Goal: Transaction & Acquisition: Obtain resource

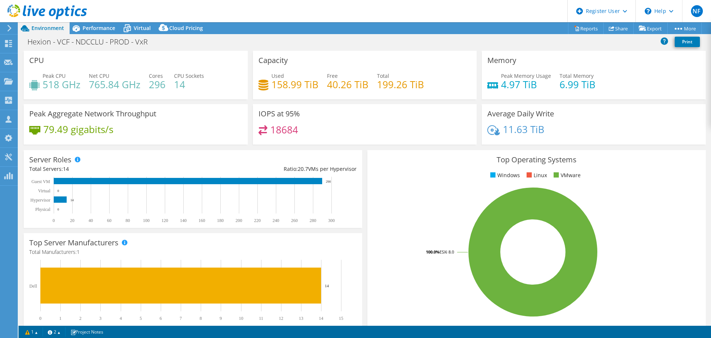
select select "USD"
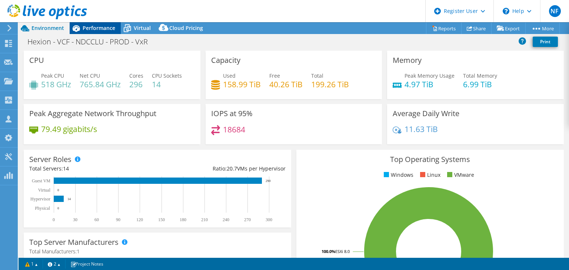
click at [94, 27] on span "Performance" at bounding box center [99, 27] width 33 height 7
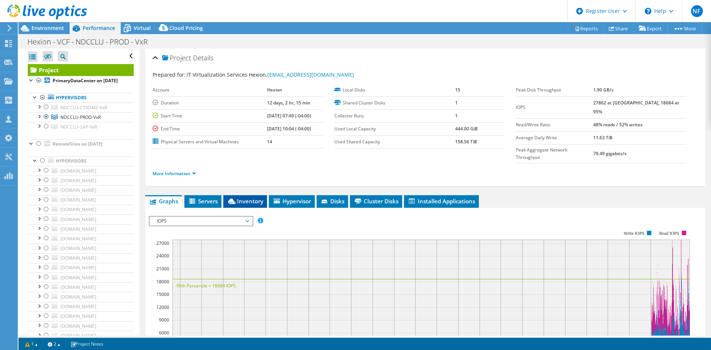
click at [253, 197] on span "Inventory" at bounding box center [245, 200] width 36 height 7
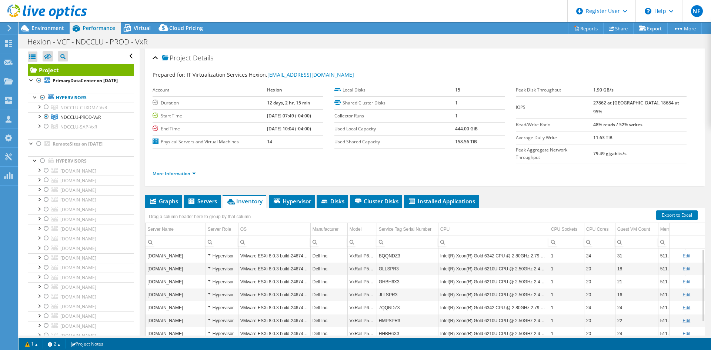
scroll to position [37, 0]
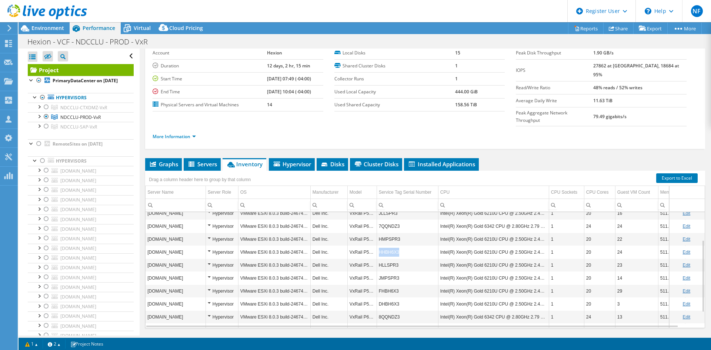
drag, startPoint x: 404, startPoint y: 240, endPoint x: 380, endPoint y: 241, distance: 24.8
click at [380, 246] on td "HHBH6X3" at bounding box center [407, 252] width 61 height 13
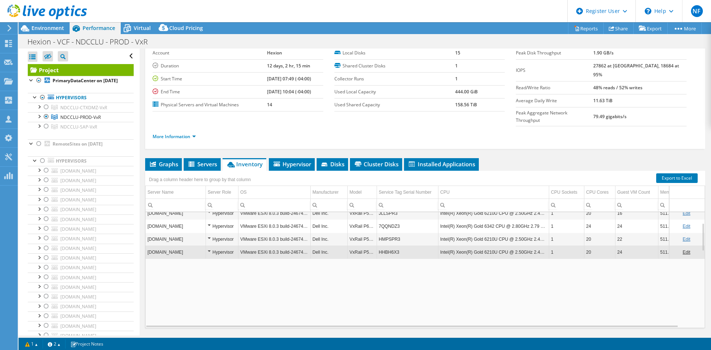
copy td "HHBH6X3"
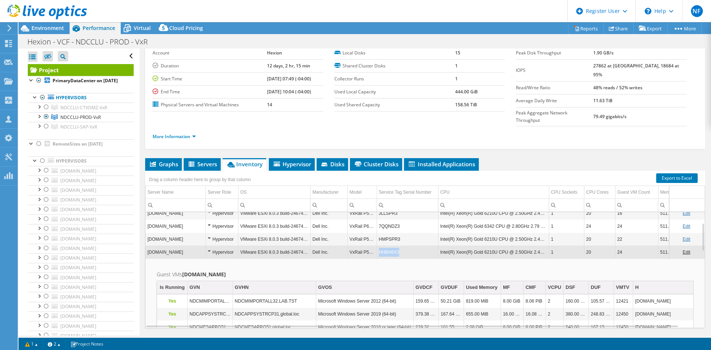
copy td "HHBH6X3"
drag, startPoint x: 397, startPoint y: 238, endPoint x: 380, endPoint y: 240, distance: 16.8
click at [380, 246] on td "HHBH6X3" at bounding box center [407, 252] width 61 height 13
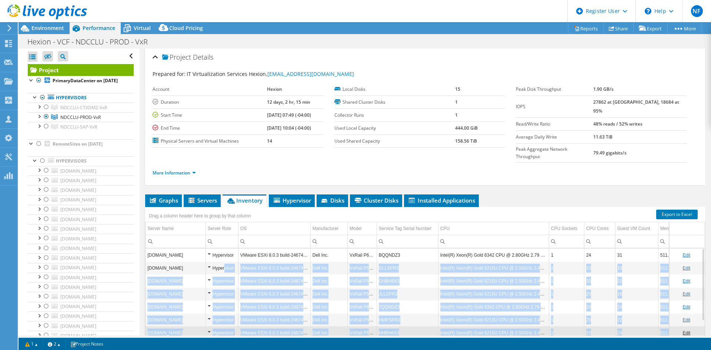
scroll to position [0, 0]
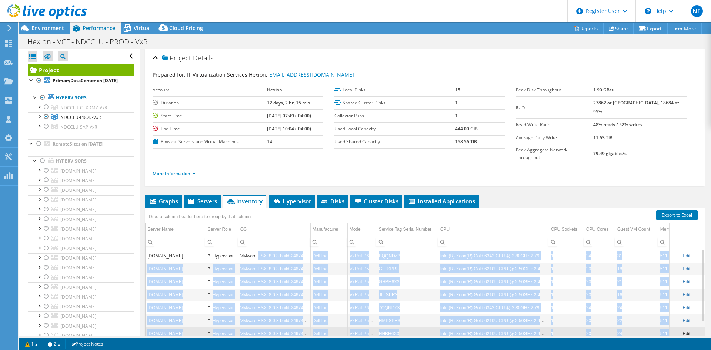
drag, startPoint x: 407, startPoint y: 300, endPoint x: 327, endPoint y: 246, distance: 96.2
click at [270, 249] on tbody "ndcvmhp24.management.ad Hypervisor VMware ESXi 8.0.3 build-24674464 Dell Inc. V…" at bounding box center [433, 339] width 575 height 181
click at [356, 262] on td "VxRail P570F" at bounding box center [361, 268] width 29 height 13
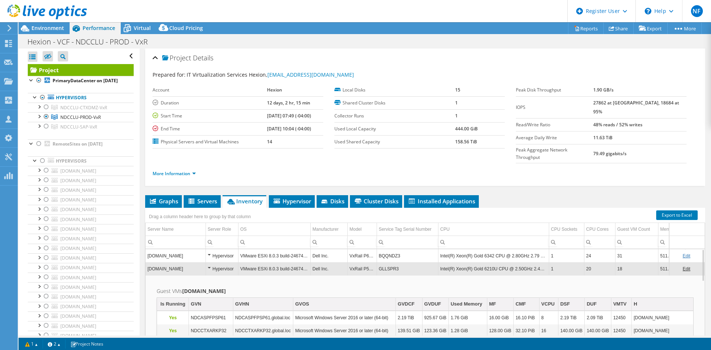
click at [340, 262] on td "Dell Inc." at bounding box center [328, 268] width 37 height 13
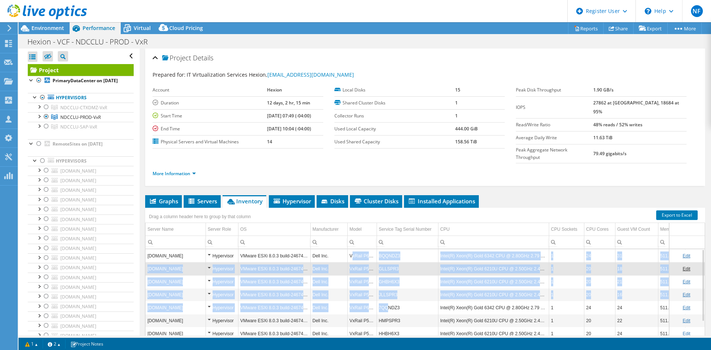
drag, startPoint x: 351, startPoint y: 235, endPoint x: 386, endPoint y: 286, distance: 61.0
click at [386, 286] on tbody "ndcvmhp24.management.ad Hypervisor VMware ESXi 8.0.3 build-24674464 Dell Inc. V…" at bounding box center [433, 339] width 575 height 181
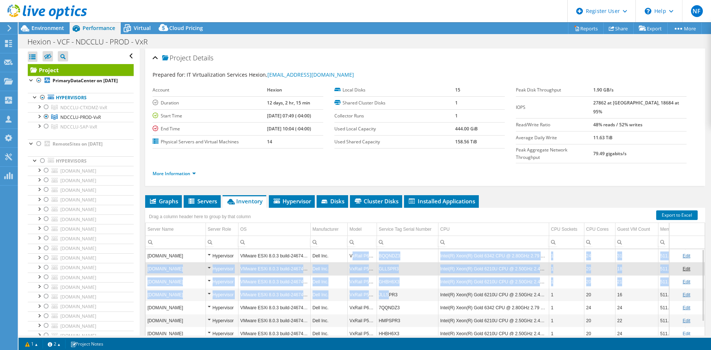
click at [386, 288] on td "JLLSPR3" at bounding box center [407, 294] width 61 height 13
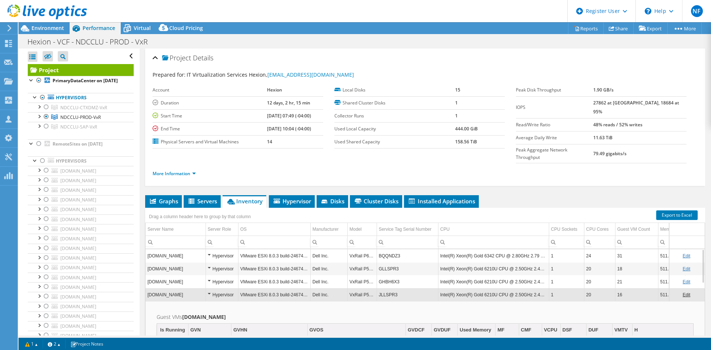
click at [358, 249] on td "VxRail P670F" at bounding box center [361, 255] width 29 height 13
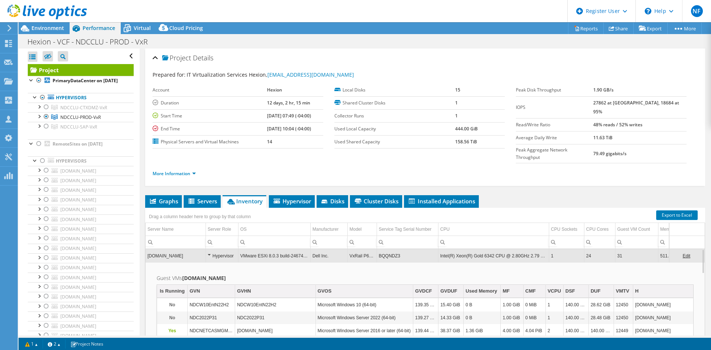
click at [224, 251] on div "Hypervisor" at bounding box center [222, 255] width 29 height 9
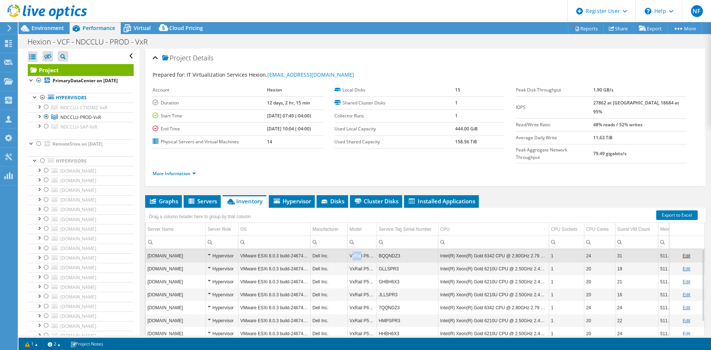
drag, startPoint x: 354, startPoint y: 239, endPoint x: 360, endPoint y: 236, distance: 7.0
click at [360, 249] on td "VxRail P670F" at bounding box center [361, 255] width 29 height 13
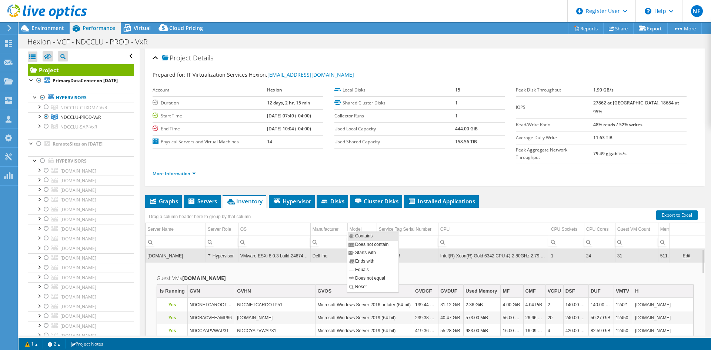
click at [361, 237] on input "Column Model, Filter cell" at bounding box center [362, 242] width 29 height 10
click at [341, 249] on td "Dell Inc." at bounding box center [328, 255] width 37 height 13
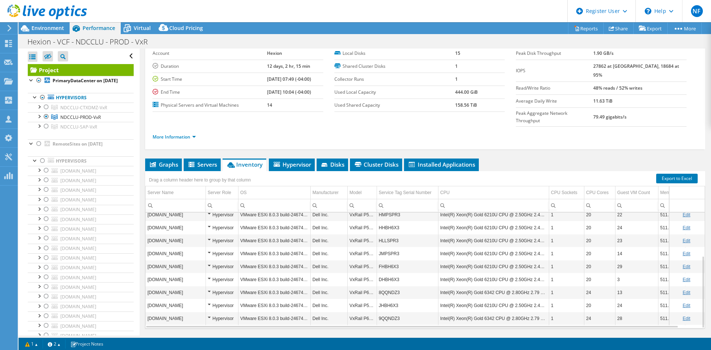
scroll to position [43, 0]
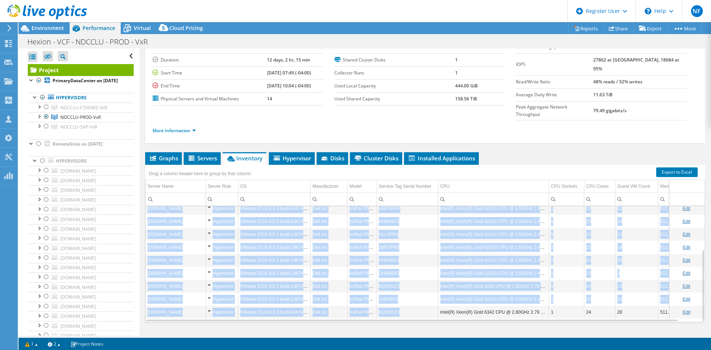
drag, startPoint x: 350, startPoint y: 240, endPoint x: 410, endPoint y: 300, distance: 85.4
click at [410, 300] on tbody "ndcvmhp24.management.ad Hypervisor VMware ESXi 8.0.3 build-24674464 Dell Inc. V…" at bounding box center [433, 227] width 575 height 181
click at [667, 167] on link "Export to Excel" at bounding box center [676, 172] width 41 height 10
click at [484, 280] on td "Intel(R) Xeon(R) Gold 6342 CPU @ 2.80GHz 2.79 GHz" at bounding box center [493, 286] width 111 height 13
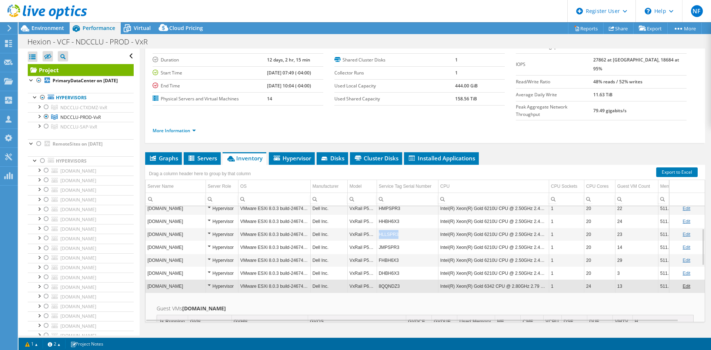
copy td "HLLSPR3"
drag, startPoint x: 401, startPoint y: 219, endPoint x: 377, endPoint y: 220, distance: 24.1
click at [377, 228] on td "HLLSPR3" at bounding box center [407, 234] width 61 height 13
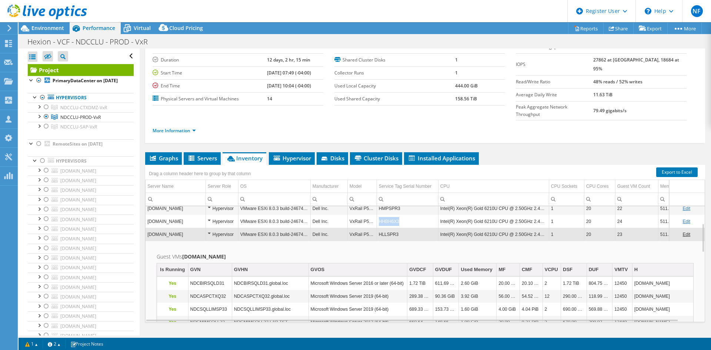
drag, startPoint x: 404, startPoint y: 206, endPoint x: 379, endPoint y: 210, distance: 25.4
click at [379, 215] on td "HHBH6X3" at bounding box center [407, 221] width 61 height 13
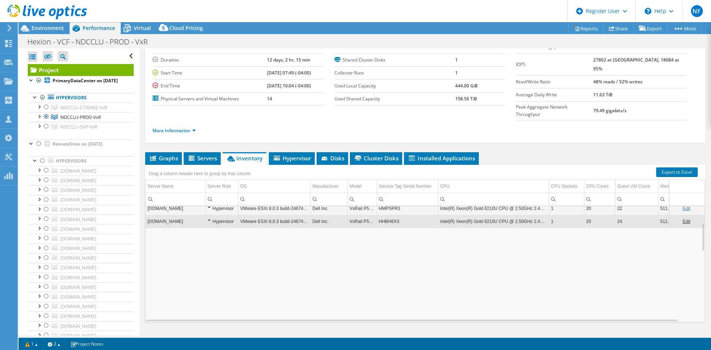
copy td "HHBH6X3"
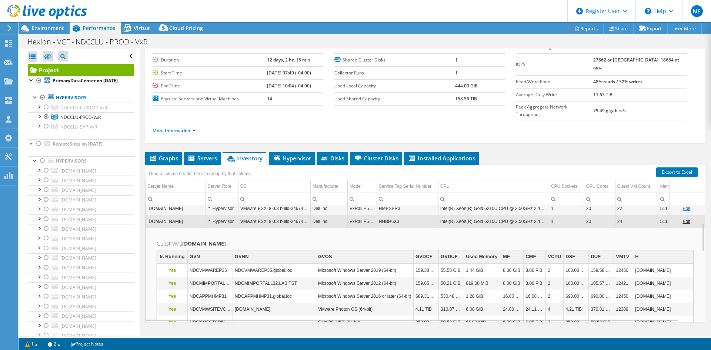
click at [395, 215] on td "HHBH6X3" at bounding box center [407, 221] width 61 height 13
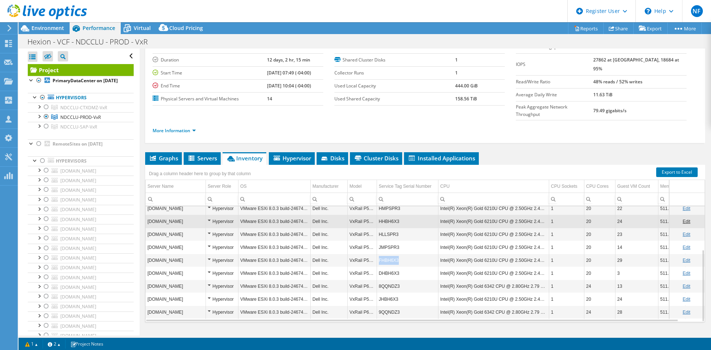
copy td "FHBH6X3"
drag, startPoint x: 402, startPoint y: 249, endPoint x: 380, endPoint y: 248, distance: 22.2
click at [380, 254] on td "FHBH6X3" at bounding box center [407, 260] width 61 height 13
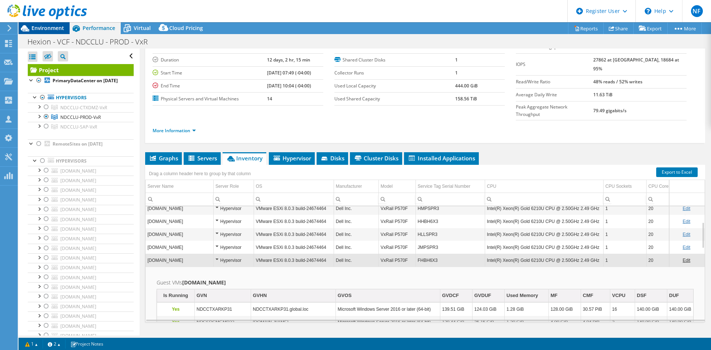
click at [44, 31] on span "Environment" at bounding box center [47, 27] width 33 height 7
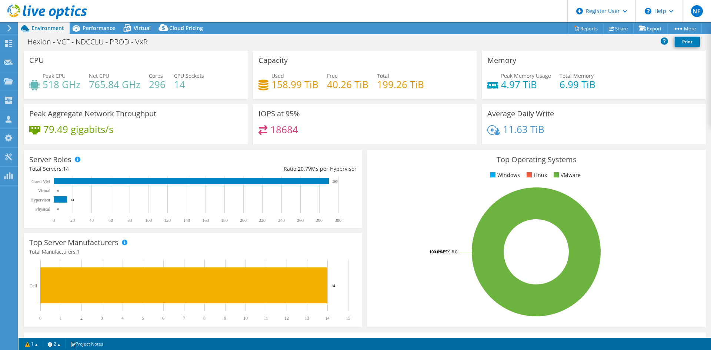
click at [89, 22] on header "NF Dell User Nancy Fu Nancy.Fu@Dell.com Dell My Profile Log Out \n Help Explore…" at bounding box center [355, 11] width 711 height 22
click at [90, 26] on span "Performance" at bounding box center [99, 27] width 33 height 7
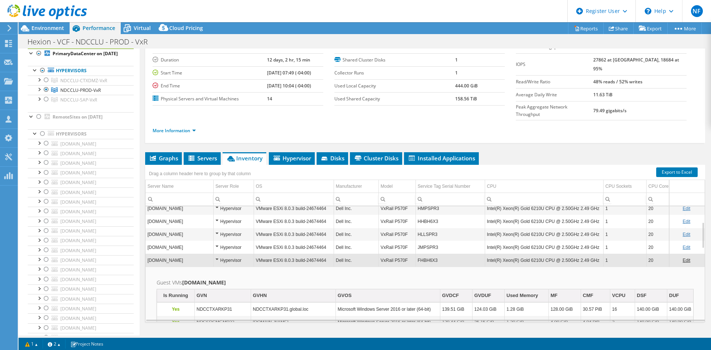
scroll to position [37, 0]
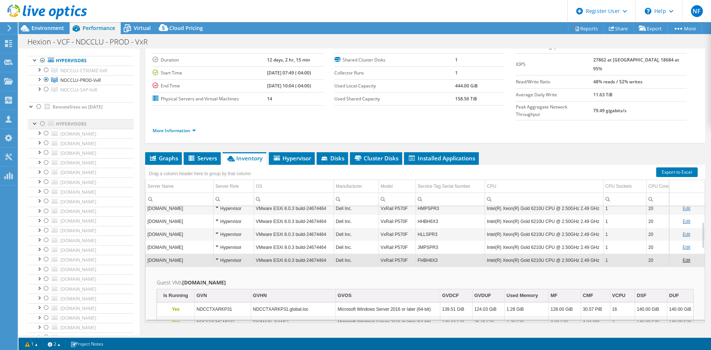
click at [34, 127] on div at bounding box center [34, 122] width 7 height 7
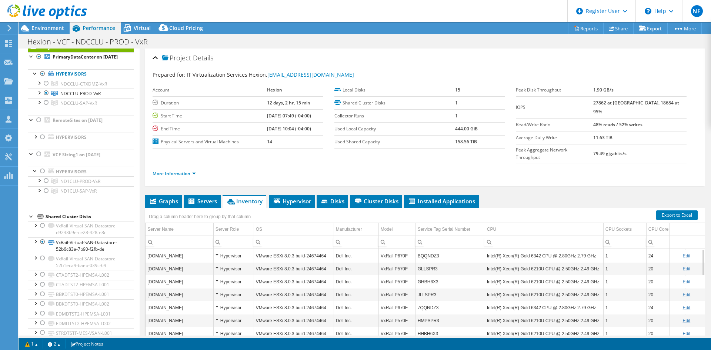
scroll to position [0, 0]
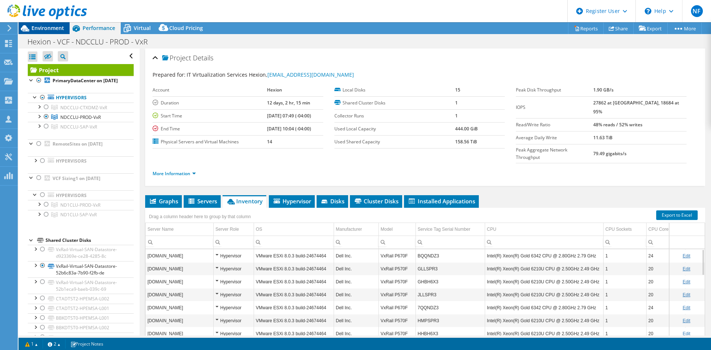
click at [46, 26] on span "Environment" at bounding box center [47, 27] width 33 height 7
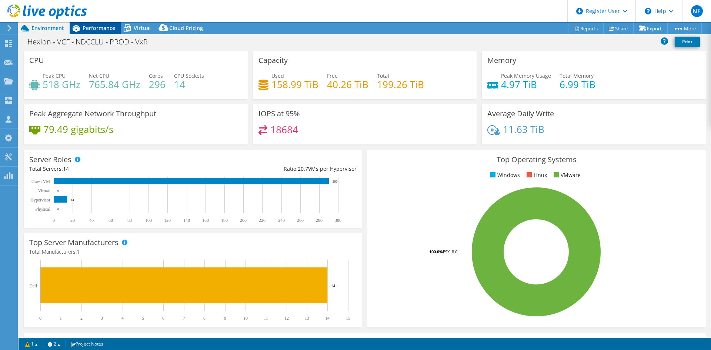
click at [92, 30] on span "Performance" at bounding box center [99, 27] width 33 height 7
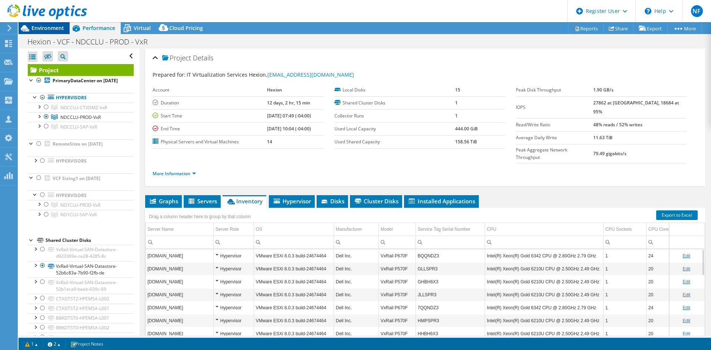
click at [53, 30] on span "Environment" at bounding box center [47, 27] width 33 height 7
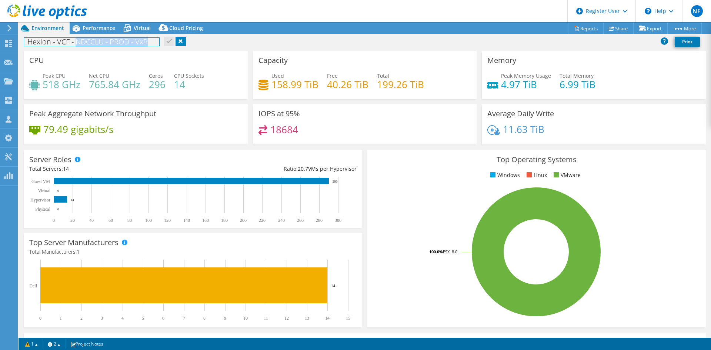
drag, startPoint x: 76, startPoint y: 43, endPoint x: 154, endPoint y: 43, distance: 78.1
click at [154, 43] on h1 "Hexion - VCF - NDCCLU - PROD - VxR" at bounding box center [91, 42] width 135 height 8
click at [81, 28] on icon at bounding box center [76, 28] width 13 height 13
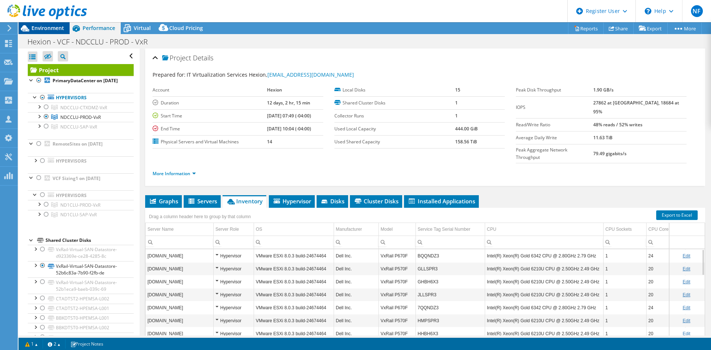
click at [42, 27] on span "Environment" at bounding box center [47, 27] width 33 height 7
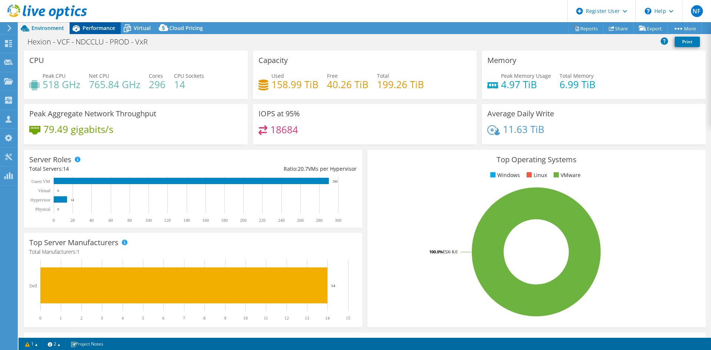
click at [94, 26] on span "Performance" at bounding box center [99, 27] width 33 height 7
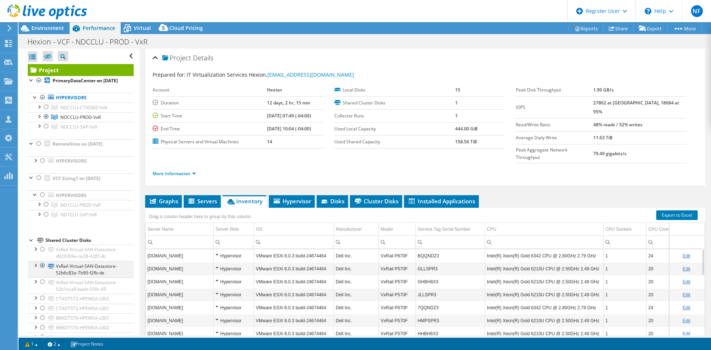
click at [41, 270] on div at bounding box center [42, 265] width 7 height 9
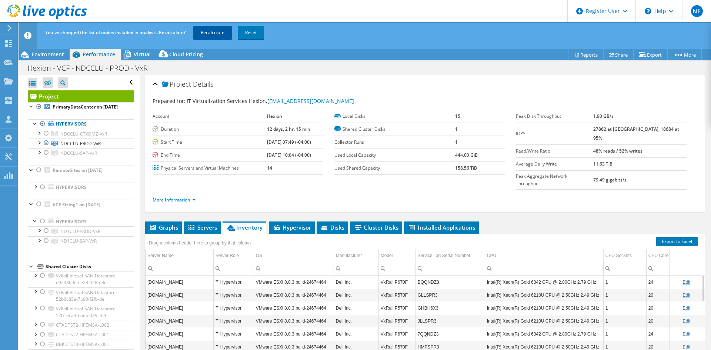
click at [222, 34] on link "Recalculate" at bounding box center [212, 32] width 39 height 13
click at [54, 55] on span "Environment" at bounding box center [47, 54] width 33 height 7
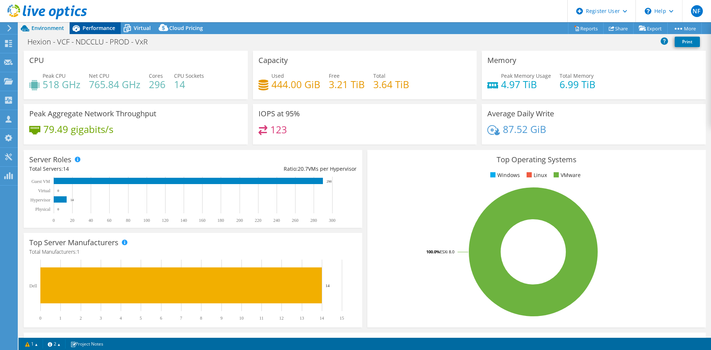
click at [90, 28] on span "Performance" at bounding box center [99, 27] width 33 height 7
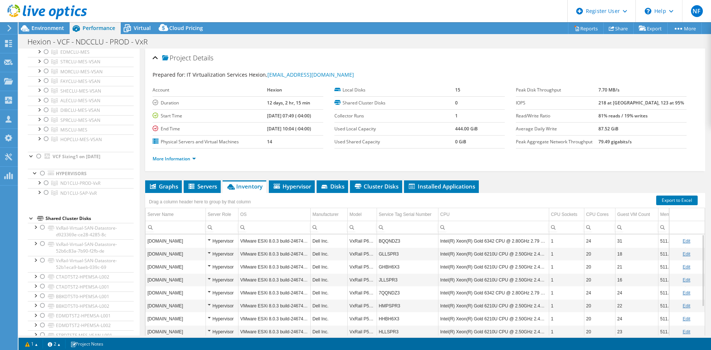
scroll to position [705, 0]
click at [49, 27] on span "Environment" at bounding box center [47, 27] width 33 height 7
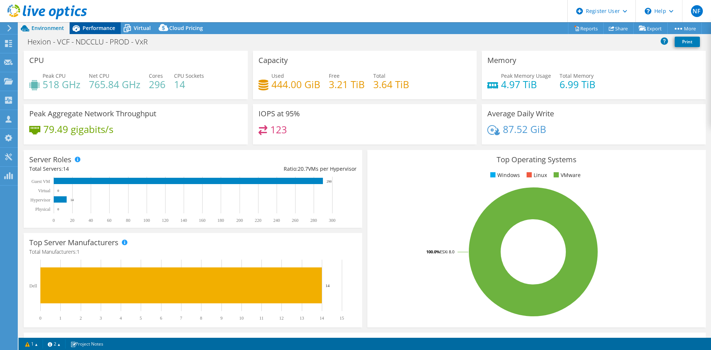
click at [102, 27] on span "Performance" at bounding box center [99, 27] width 33 height 7
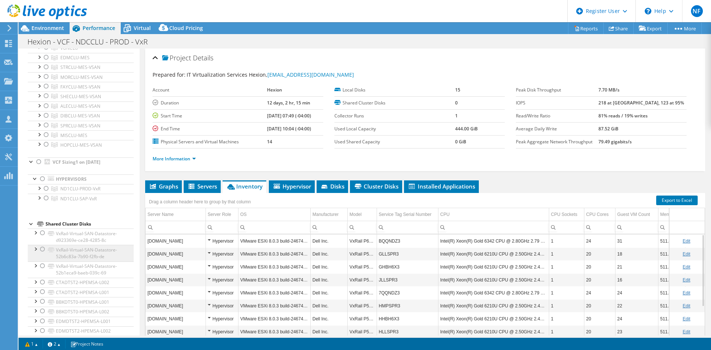
scroll to position [631, 0]
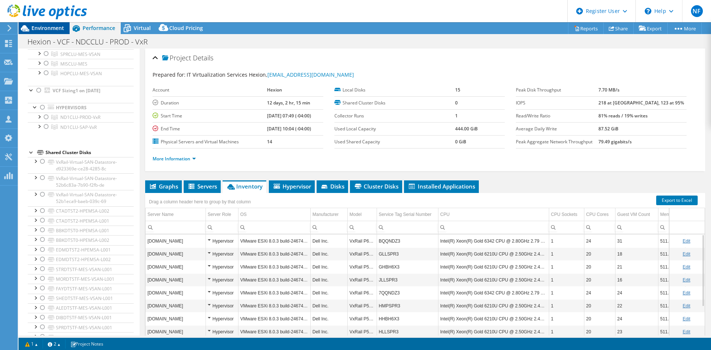
click at [51, 27] on span "Environment" at bounding box center [47, 27] width 33 height 7
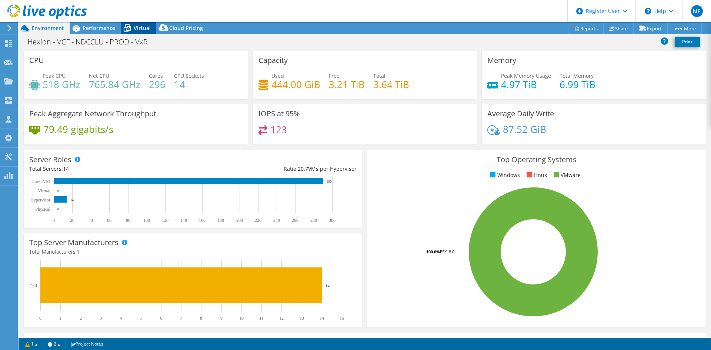
click at [136, 29] on span "Virtual" at bounding box center [142, 27] width 17 height 7
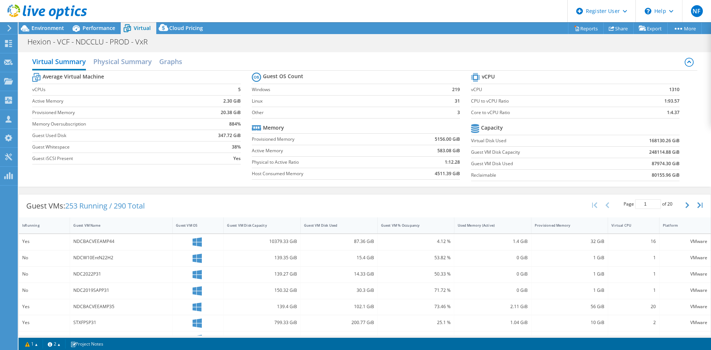
scroll to position [74, 0]
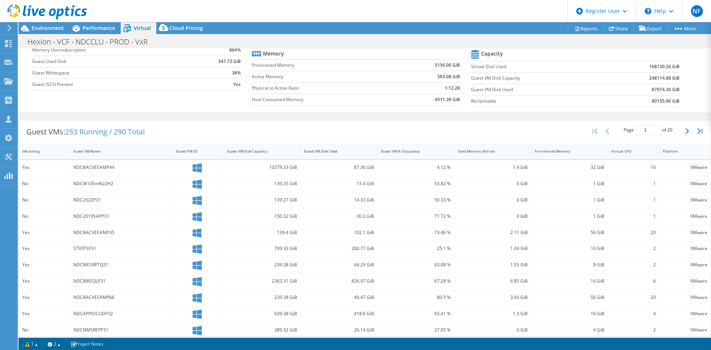
click at [250, 154] on div "Guest VM Disk Capacity" at bounding box center [258, 151] width 68 height 11
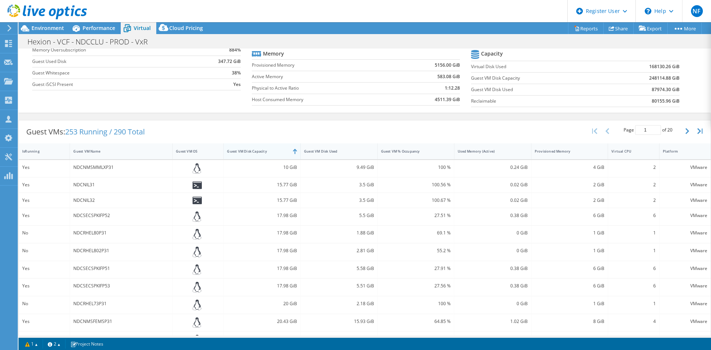
click at [249, 153] on div "Guest VM Disk Capacity" at bounding box center [257, 151] width 61 height 5
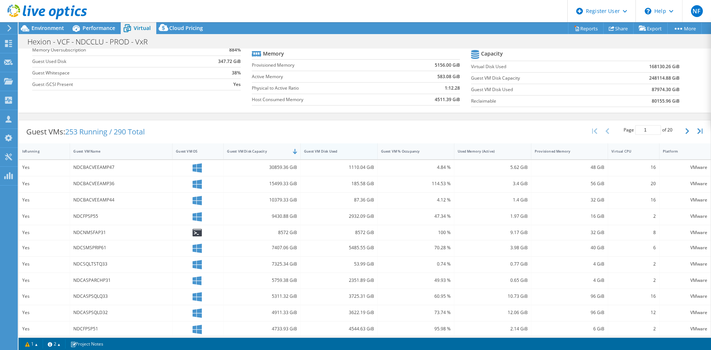
click at [338, 156] on div "Guest VM Disk Used" at bounding box center [335, 151] width 68 height 11
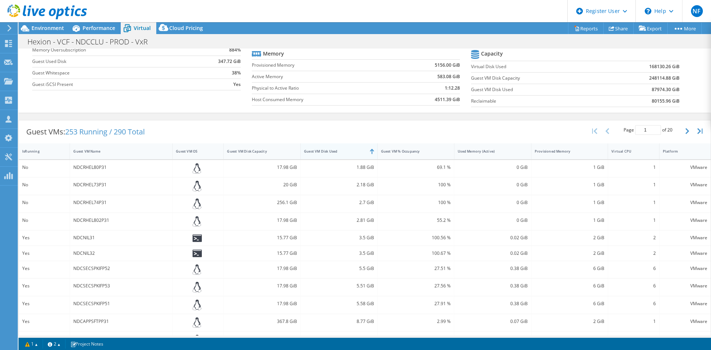
click at [332, 156] on div "Guest VM Disk Used" at bounding box center [335, 151] width 68 height 11
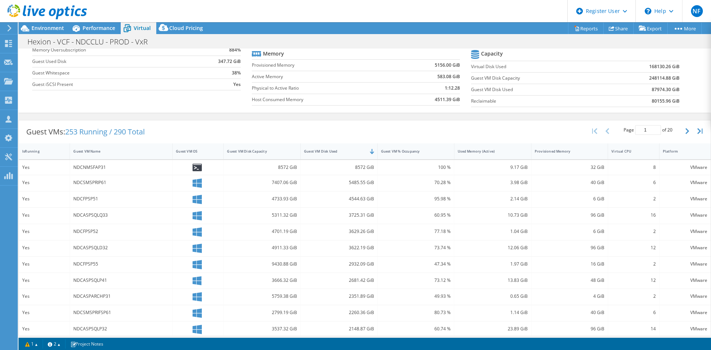
scroll to position [145, 0]
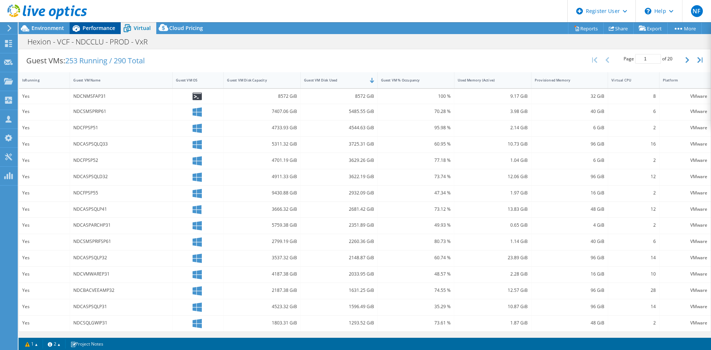
click at [99, 29] on span "Performance" at bounding box center [99, 27] width 33 height 7
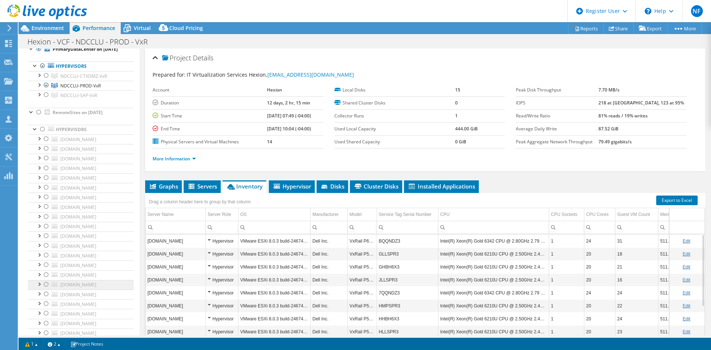
scroll to position [0, 0]
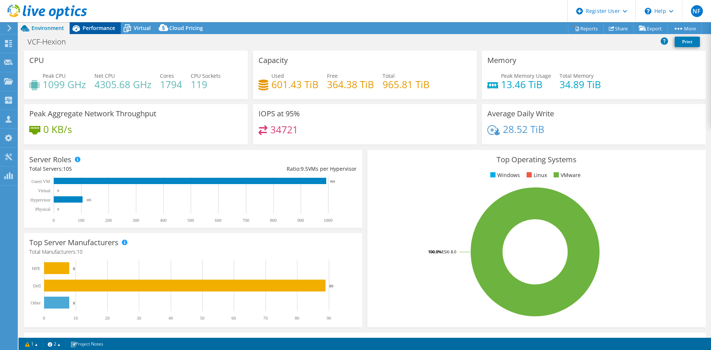
click at [96, 24] on span "Performance" at bounding box center [99, 27] width 33 height 7
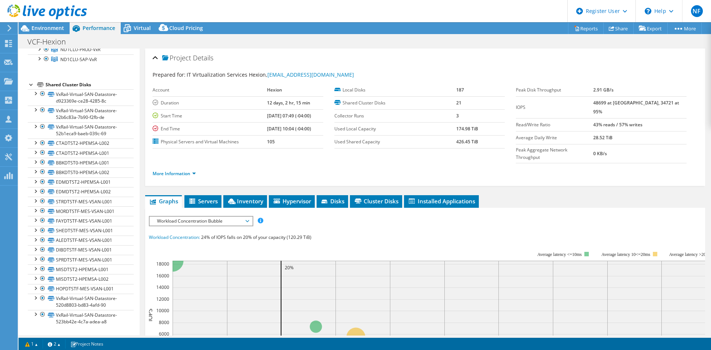
scroll to position [631, 0]
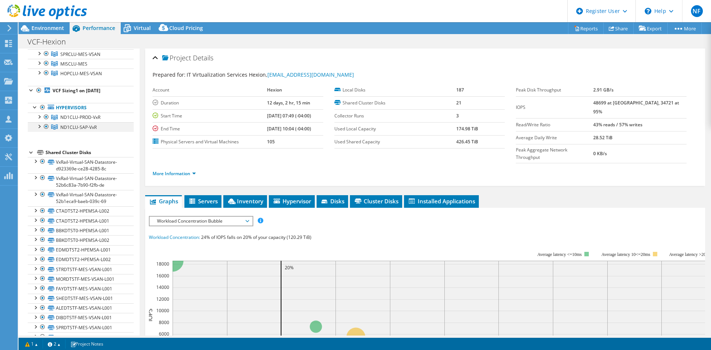
click at [47, 131] on div at bounding box center [46, 126] width 7 height 9
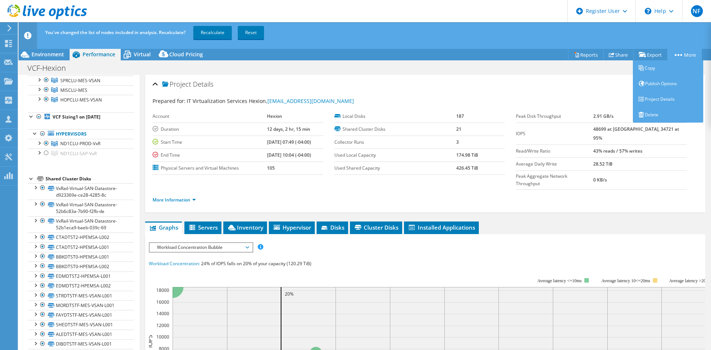
click at [569, 55] on link "More" at bounding box center [684, 54] width 34 height 11
click at [569, 67] on link "Copy" at bounding box center [668, 68] width 70 height 16
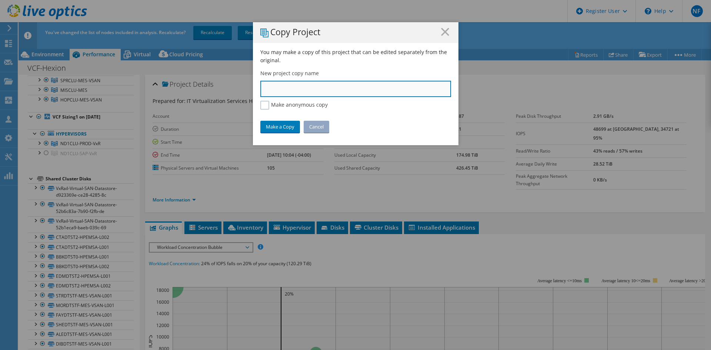
click at [296, 91] on input "text" at bounding box center [355, 89] width 191 height 16
type input "ND1CLU-PROD-VxR"
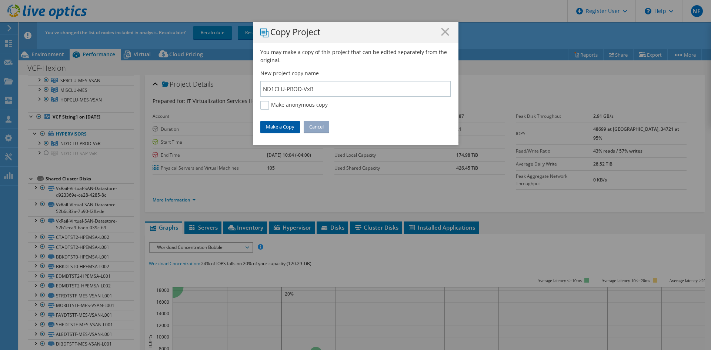
click at [274, 129] on link "Make a Copy" at bounding box center [280, 127] width 40 height 12
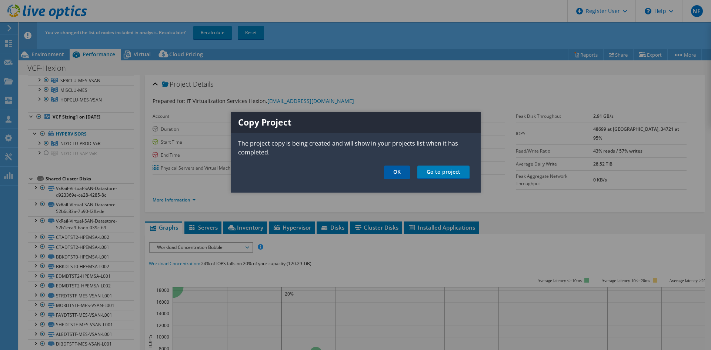
click at [401, 171] on link "OK" at bounding box center [397, 173] width 26 height 14
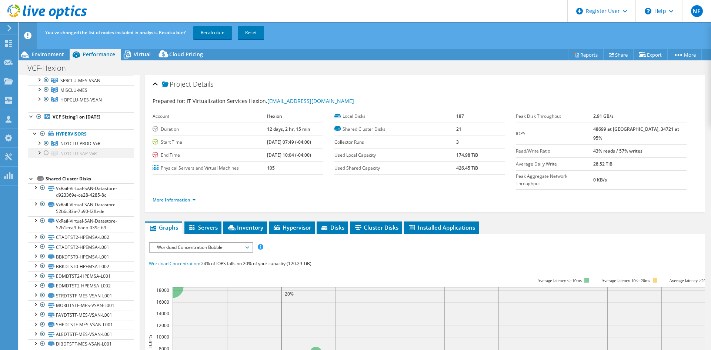
click at [47, 157] on div at bounding box center [46, 153] width 7 height 9
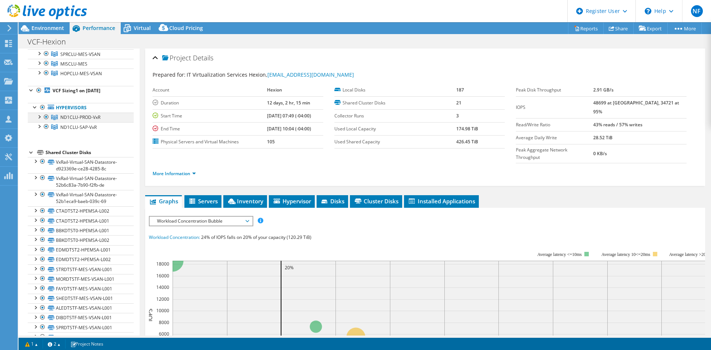
click at [48, 121] on div at bounding box center [46, 117] width 7 height 9
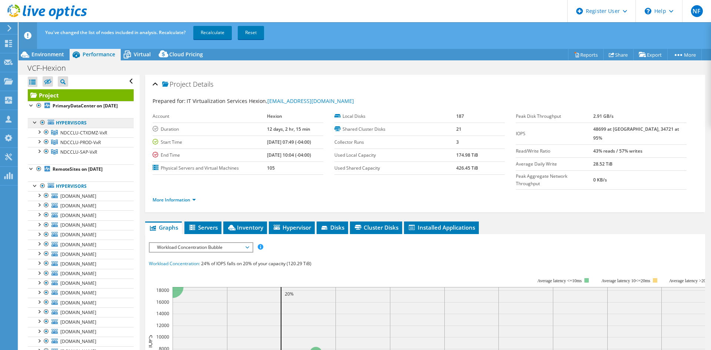
scroll to position [0, 0]
click at [42, 128] on div at bounding box center [42, 123] width 7 height 9
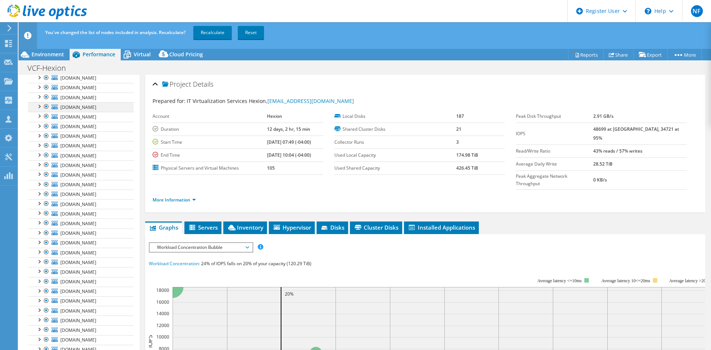
scroll to position [37, 0]
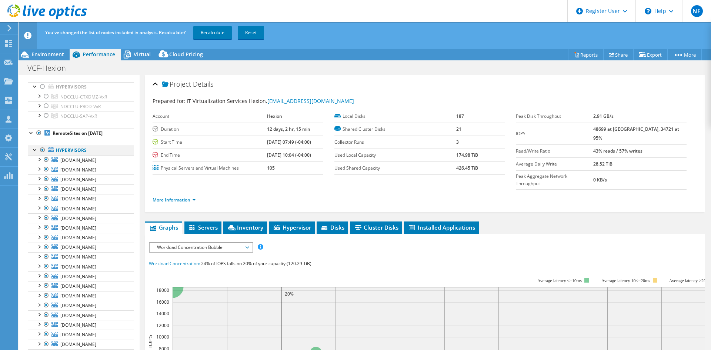
click at [43, 154] on div at bounding box center [42, 150] width 7 height 9
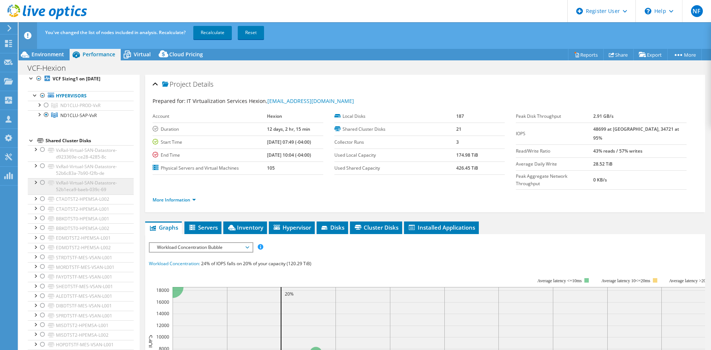
scroll to position [705, 0]
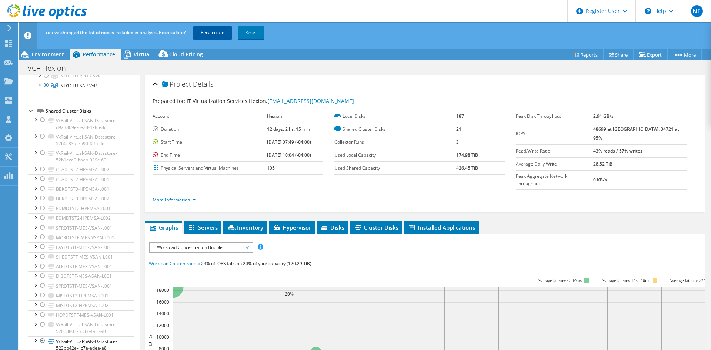
click at [214, 32] on link "Recalculate" at bounding box center [212, 32] width 39 height 13
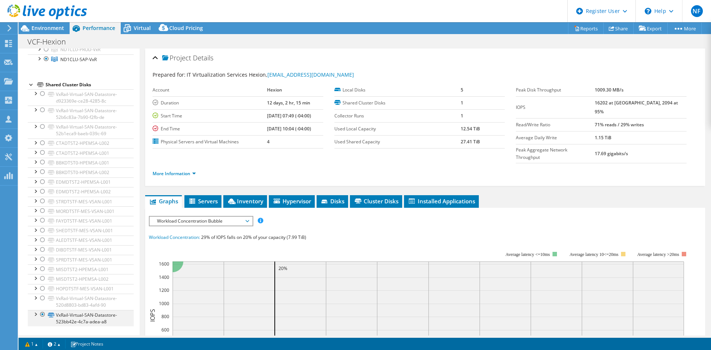
click at [43, 270] on div at bounding box center [42, 314] width 7 height 9
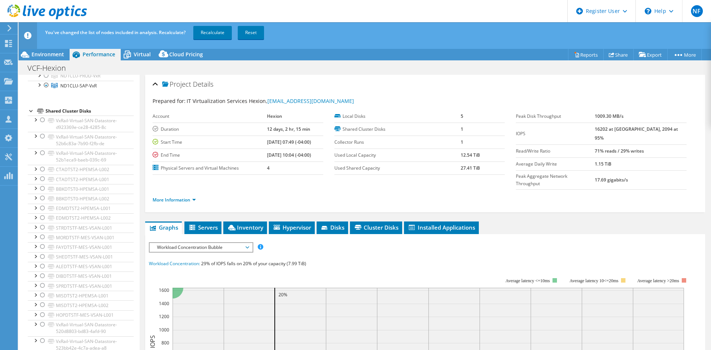
scroll to position [520, 0]
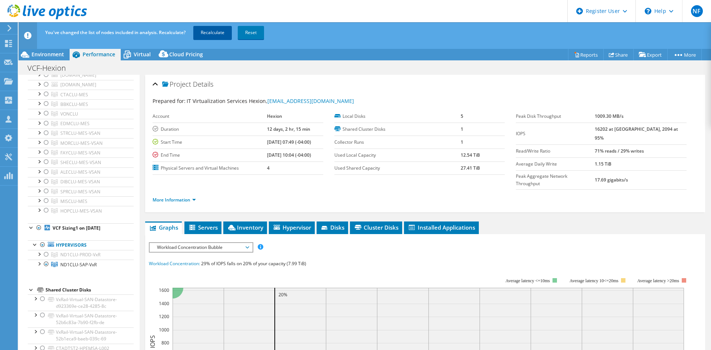
click at [214, 37] on link "Recalculate" at bounding box center [212, 32] width 39 height 13
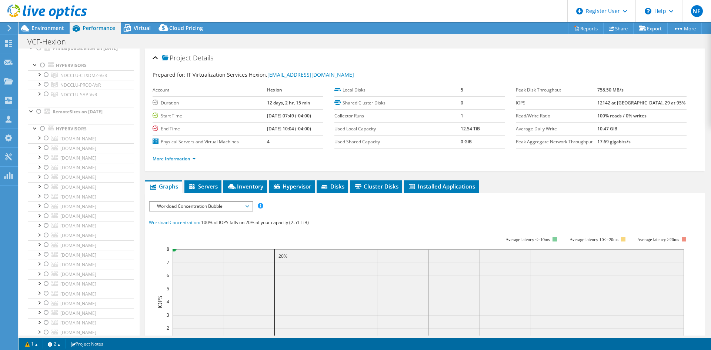
scroll to position [0, 0]
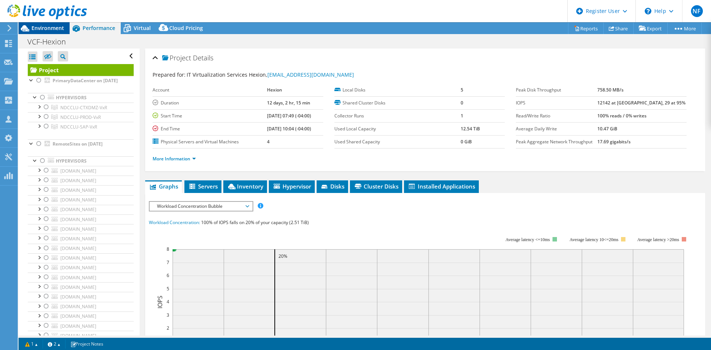
click at [59, 27] on span "Environment" at bounding box center [47, 27] width 33 height 7
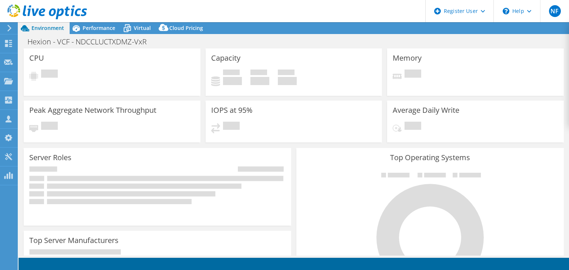
select select "USD"
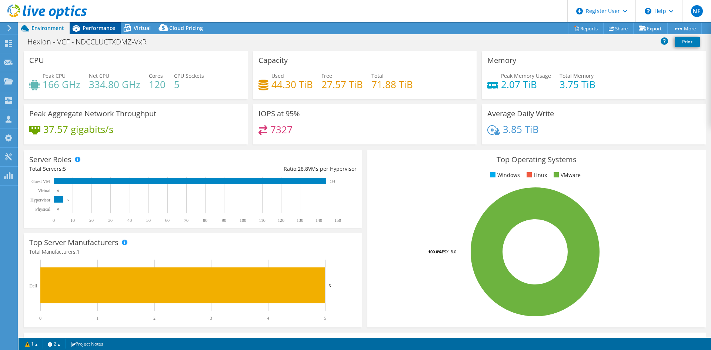
click at [91, 27] on span "Performance" at bounding box center [99, 27] width 33 height 7
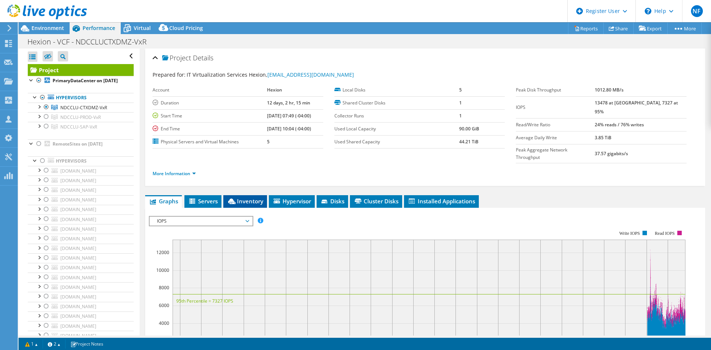
click at [246, 197] on span "Inventory" at bounding box center [245, 200] width 36 height 7
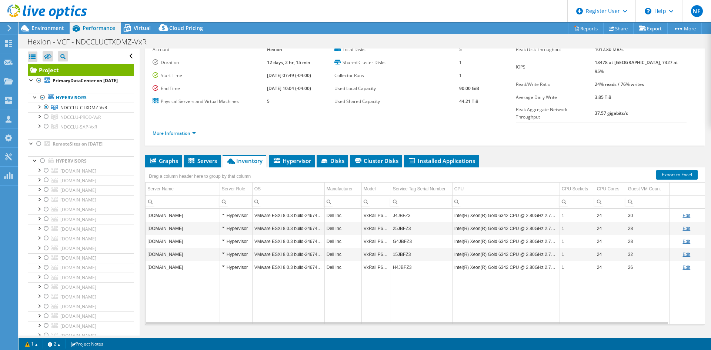
scroll to position [43, 0]
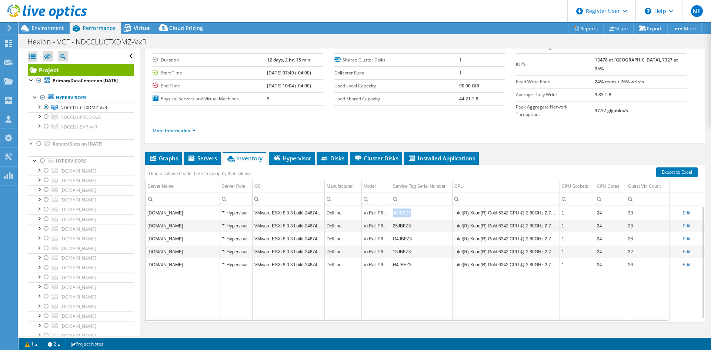
drag, startPoint x: 409, startPoint y: 201, endPoint x: 390, endPoint y: 200, distance: 18.6
click at [390, 206] on tr "ndcvmhctxdmzp02.management.ad Hypervisor VMware ESXi 8.0.3 build-24674464 Dell …" at bounding box center [439, 212] width 586 height 13
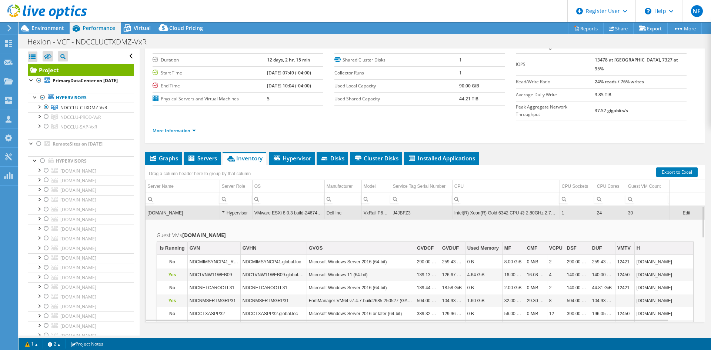
click at [404, 206] on td "J4JBFZ3" at bounding box center [421, 212] width 61 height 13
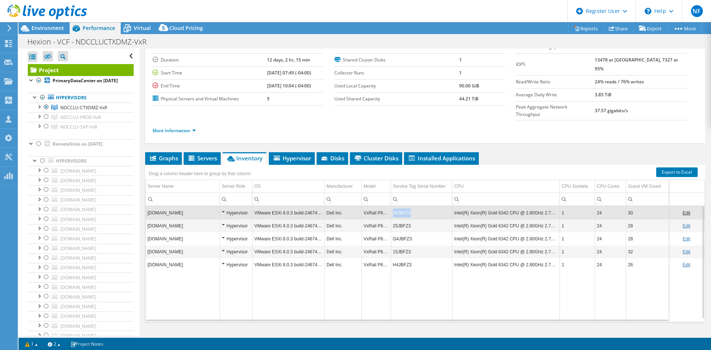
copy td "J4JBFZ3"
drag, startPoint x: 411, startPoint y: 198, endPoint x: 394, endPoint y: 199, distance: 17.1
click at [394, 206] on td "J4JBFZ3" at bounding box center [421, 212] width 61 height 13
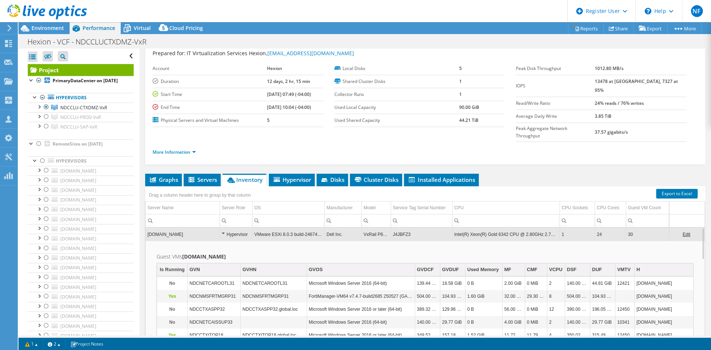
scroll to position [0, 0]
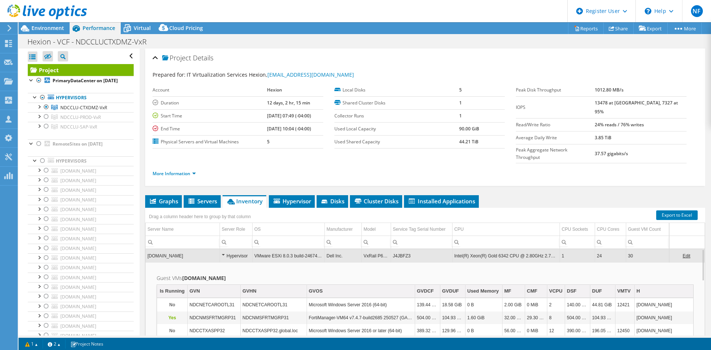
click at [337, 249] on td "Dell Inc." at bounding box center [342, 255] width 37 height 13
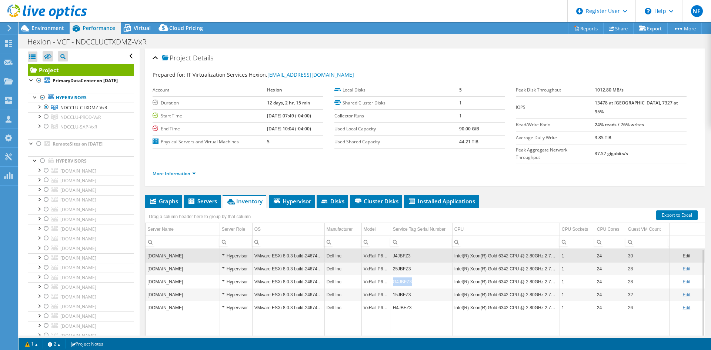
drag, startPoint x: 414, startPoint y: 266, endPoint x: 393, endPoint y: 270, distance: 21.5
click at [393, 270] on td "G4JBFZ3" at bounding box center [421, 281] width 61 height 13
copy td "G4JBFZ3"
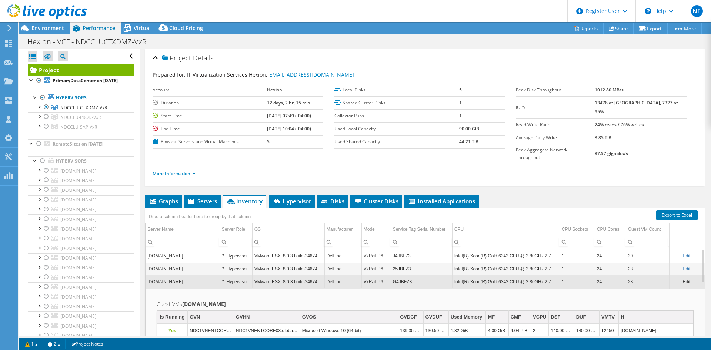
click at [393, 270] on td "G4JBFZ3" at bounding box center [421, 281] width 61 height 13
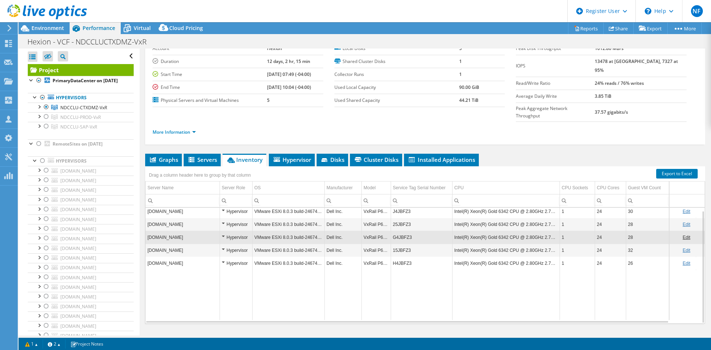
scroll to position [43, 0]
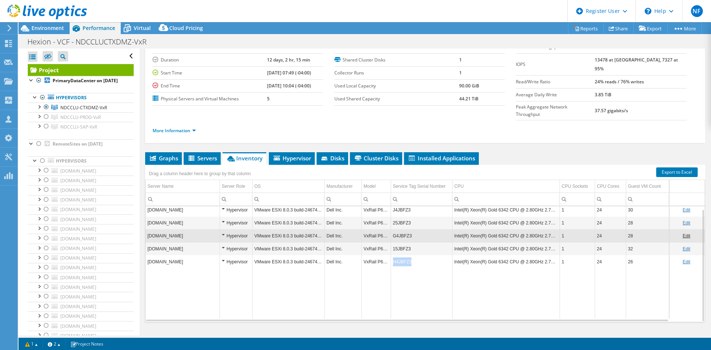
drag, startPoint x: 415, startPoint y: 248, endPoint x: 393, endPoint y: 249, distance: 22.2
click at [393, 255] on td "H4JBFZ3" at bounding box center [421, 261] width 61 height 13
copy td "H4JBFZ3"
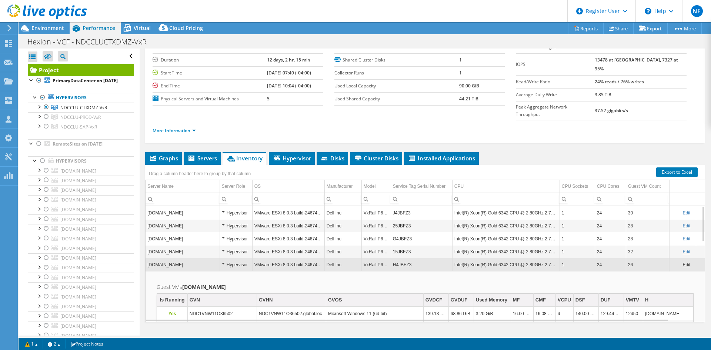
click at [357, 258] on td "Dell Inc." at bounding box center [342, 264] width 37 height 13
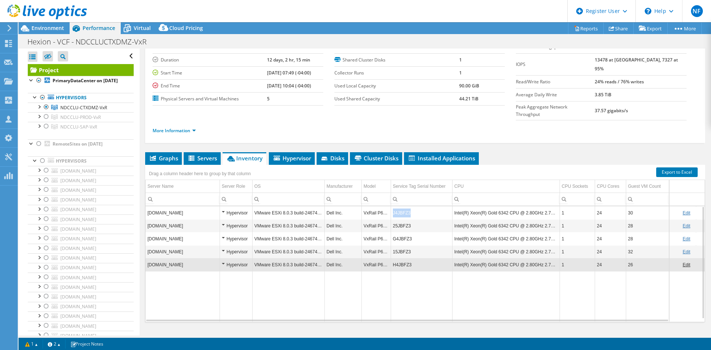
copy td "J4JBFZ3"
drag, startPoint x: 410, startPoint y: 201, endPoint x: 393, endPoint y: 200, distance: 17.4
click at [393, 206] on td "J4JBFZ3" at bounding box center [421, 212] width 61 height 13
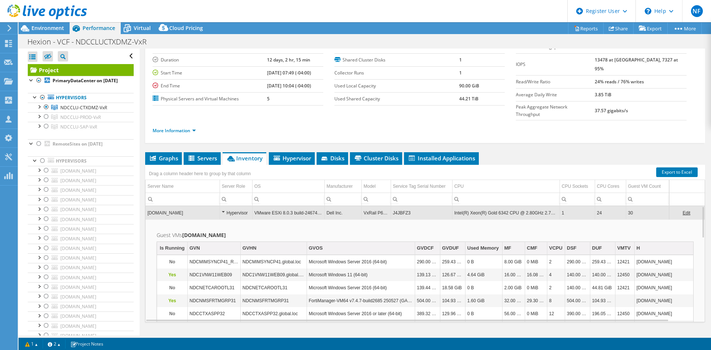
click at [416, 194] on input "Column Service Tag Serial Number, Filter cell" at bounding box center [421, 199] width 61 height 10
click at [416, 206] on td "J4JBFZ3" at bounding box center [421, 212] width 61 height 13
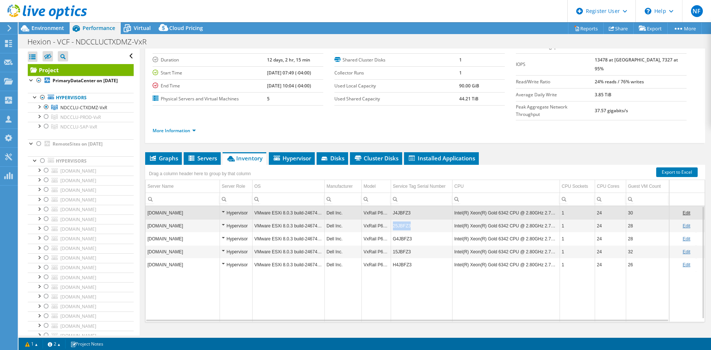
copy tr "25JBFZ3"
drag, startPoint x: 412, startPoint y: 213, endPoint x: 390, endPoint y: 216, distance: 22.2
click at [390, 219] on tr "ndcvmhctxdmzp04.management.ad Hypervisor VMware ESXi 8.0.3 build-24674464 Dell …" at bounding box center [439, 225] width 586 height 13
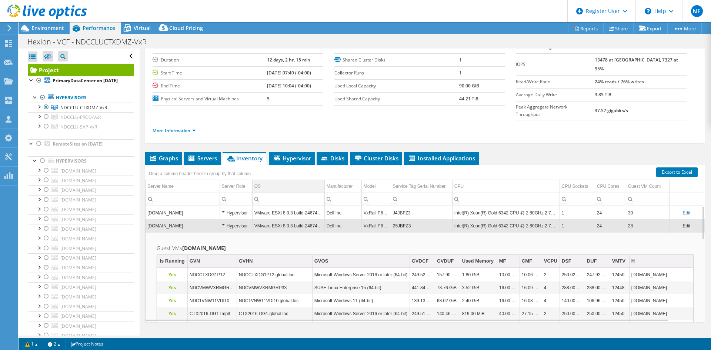
click at [307, 180] on td "OS" at bounding box center [288, 186] width 72 height 13
click at [42, 26] on span "Environment" at bounding box center [47, 27] width 33 height 7
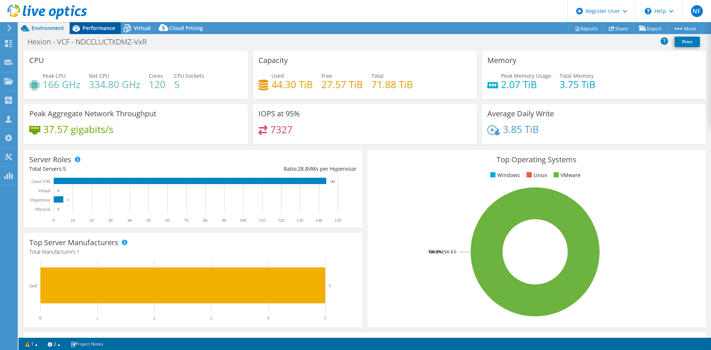
click at [96, 29] on span "Performance" at bounding box center [99, 27] width 33 height 7
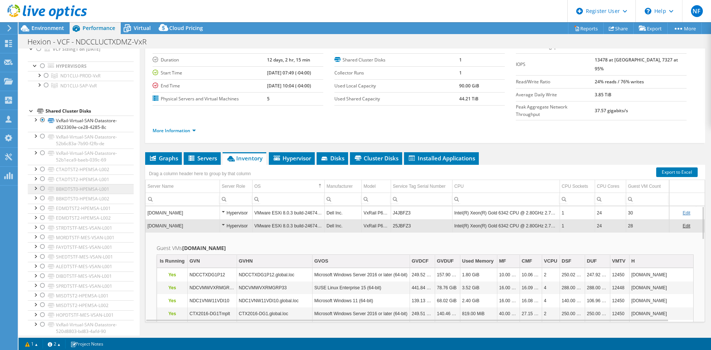
scroll to position [705, 0]
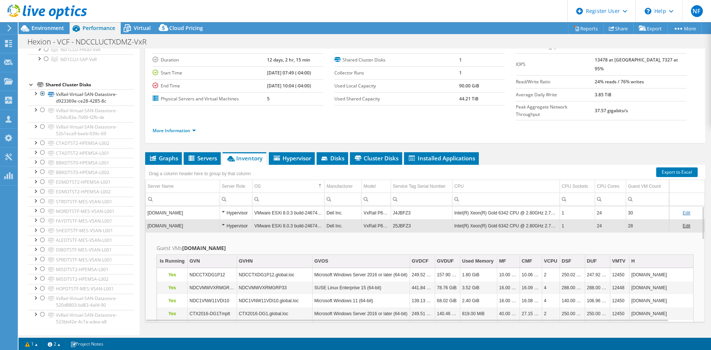
click at [31, 86] on div at bounding box center [31, 83] width 7 height 7
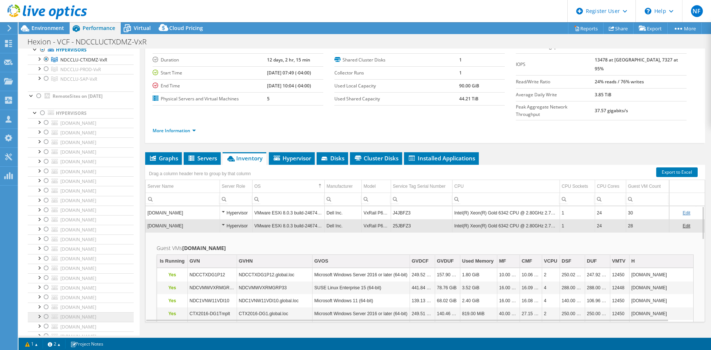
scroll to position [0, 0]
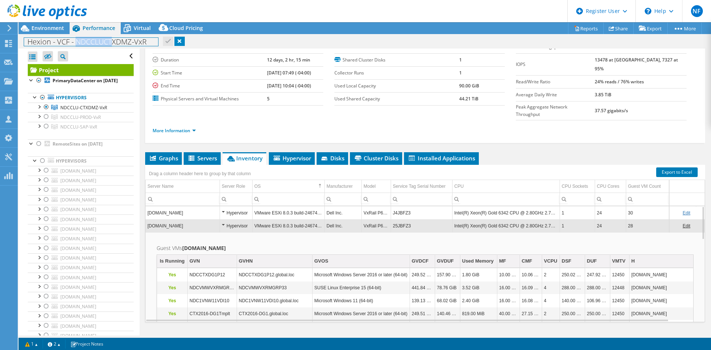
drag, startPoint x: 77, startPoint y: 43, endPoint x: 100, endPoint y: 44, distance: 22.7
click at [109, 45] on h1 "Hexion - VCF - NDCCLUCTXDMZ-VxR" at bounding box center [91, 42] width 134 height 8
click at [97, 44] on h1 "Hexion - VCF - NDCCLUCTXDMZ-VxR" at bounding box center [91, 42] width 134 height 8
click at [258, 152] on li "Inventory" at bounding box center [245, 158] width 44 height 13
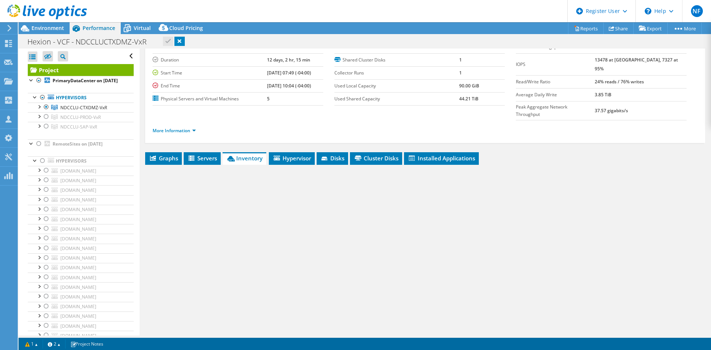
click at [254, 154] on span "Inventory" at bounding box center [244, 157] width 36 height 7
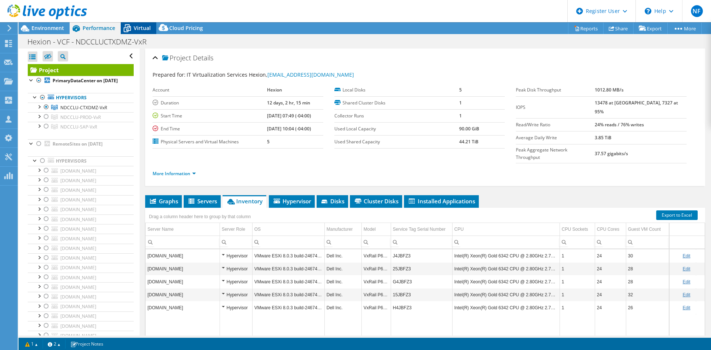
click at [125, 30] on icon at bounding box center [127, 28] width 13 height 13
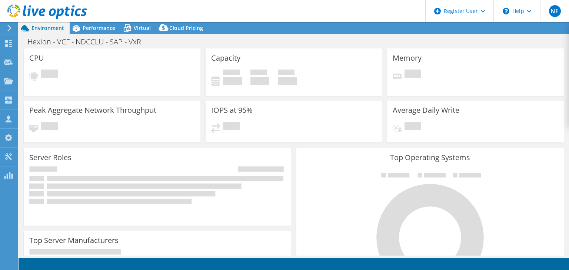
select select "USD"
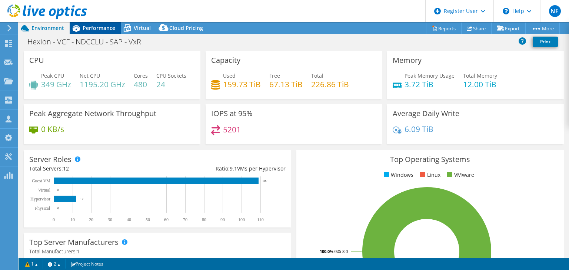
click at [109, 28] on span "Performance" at bounding box center [99, 27] width 33 height 7
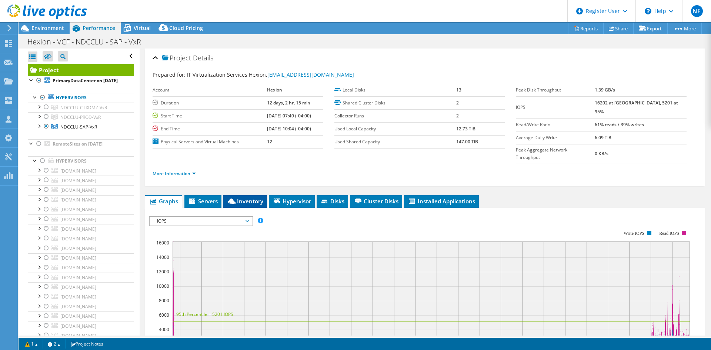
click at [231, 195] on li "Inventory" at bounding box center [245, 201] width 44 height 13
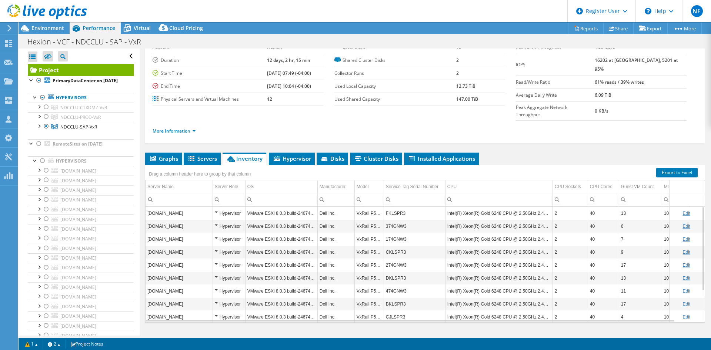
scroll to position [43, 0]
copy td "374GNW3"
drag, startPoint x: 412, startPoint y: 210, endPoint x: 386, endPoint y: 210, distance: 25.9
click at [386, 219] on td "374GNW3" at bounding box center [414, 225] width 61 height 13
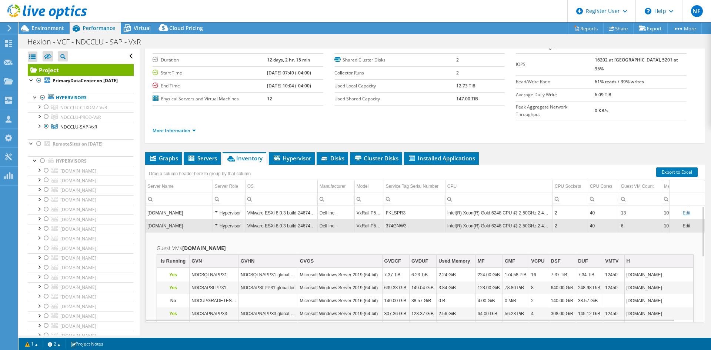
click at [379, 219] on td "VxRail P570F" at bounding box center [368, 225] width 29 height 13
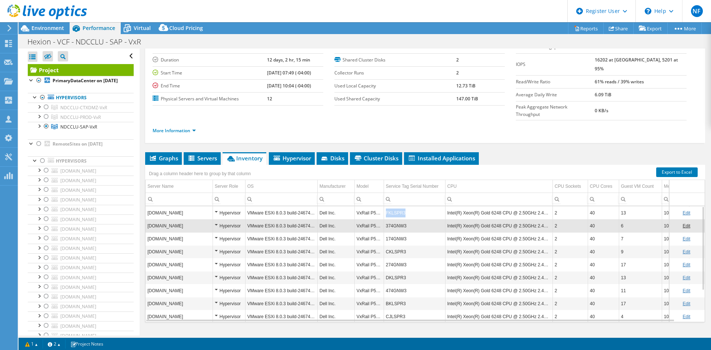
copy td "FKLSPR3"
drag, startPoint x: 402, startPoint y: 199, endPoint x: 130, endPoint y: 201, distance: 272.6
click at [385, 206] on td "FKLSPR3" at bounding box center [414, 212] width 61 height 13
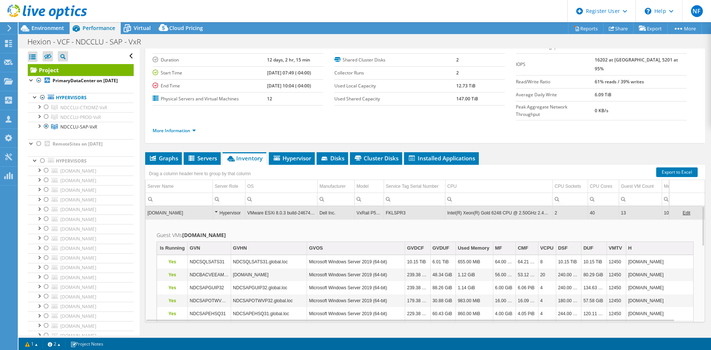
click at [382, 206] on td "VxRail P570F" at bounding box center [368, 212] width 29 height 13
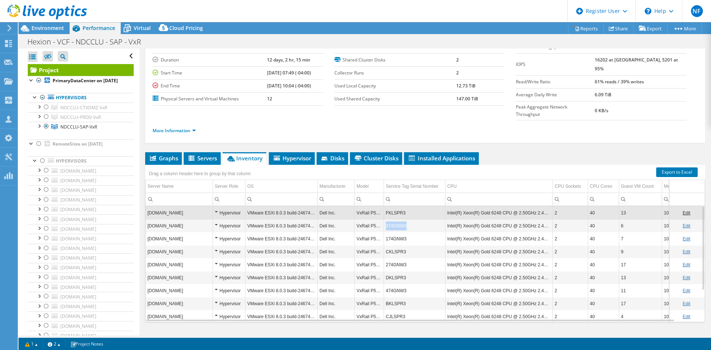
drag, startPoint x: 410, startPoint y: 210, endPoint x: 384, endPoint y: 213, distance: 25.7
click at [384, 219] on td "374GNW3" at bounding box center [414, 225] width 61 height 13
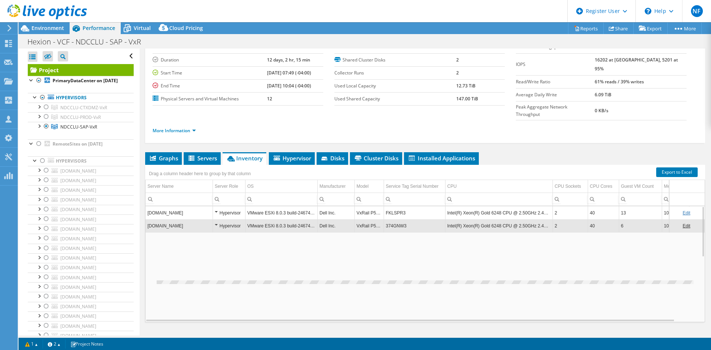
copy td "374GNW3"
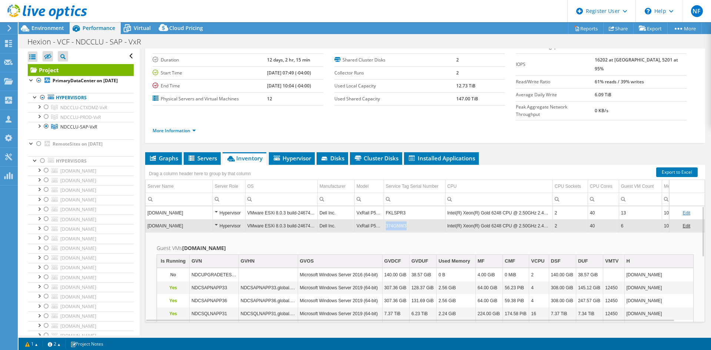
copy td "374GNW3"
drag, startPoint x: 419, startPoint y: 216, endPoint x: 385, endPoint y: 215, distance: 34.1
click at [385, 219] on td "374GNW3" at bounding box center [414, 225] width 61 height 13
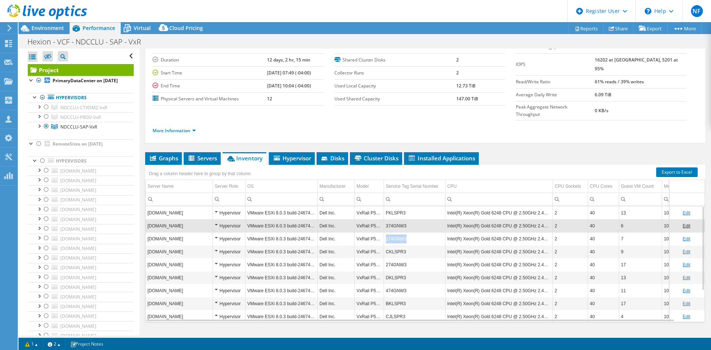
copy td "174GNW3"
drag, startPoint x: 407, startPoint y: 227, endPoint x: 387, endPoint y: 227, distance: 20.8
click at [387, 232] on td "174GNW3" at bounding box center [414, 238] width 61 height 13
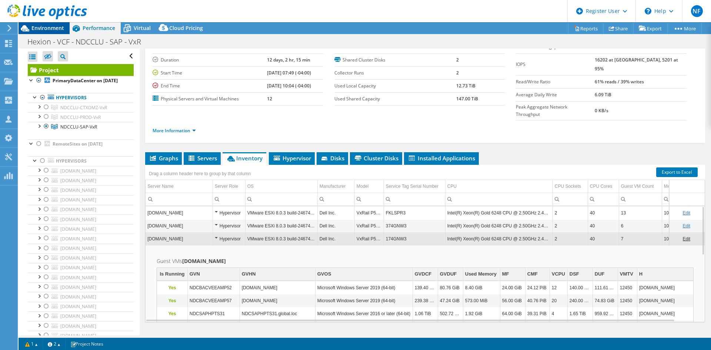
click at [44, 27] on span "Environment" at bounding box center [47, 27] width 33 height 7
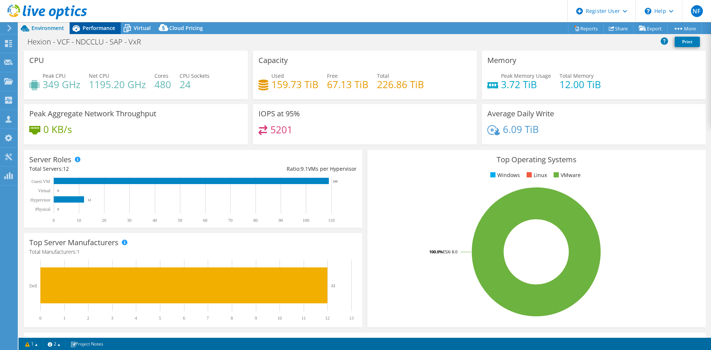
click at [103, 31] on div "Performance" at bounding box center [95, 28] width 51 height 12
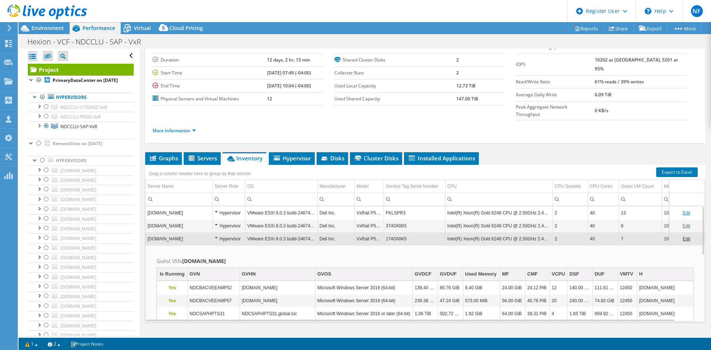
scroll to position [0, 0]
click at [247, 154] on span "Inventory" at bounding box center [244, 157] width 36 height 7
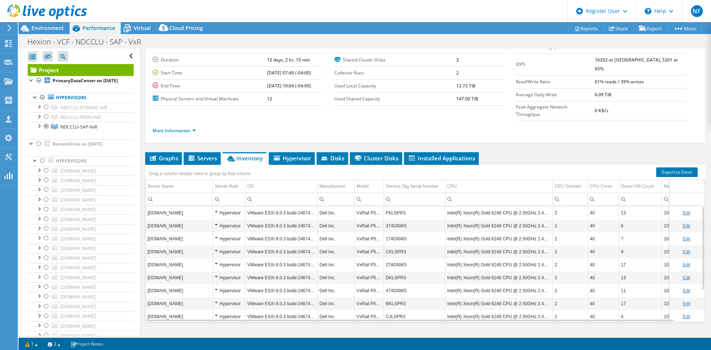
click at [247, 154] on span "Inventory" at bounding box center [244, 157] width 36 height 7
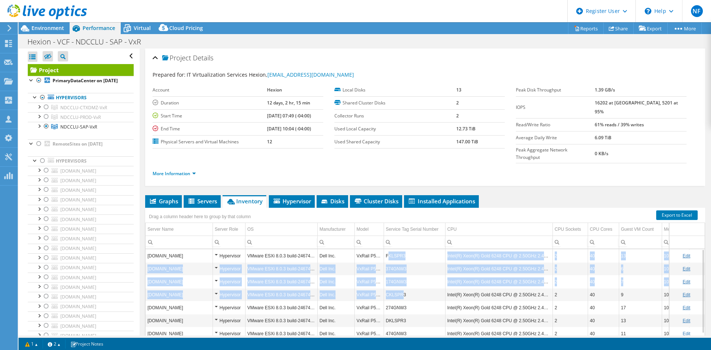
drag, startPoint x: 387, startPoint y: 236, endPoint x: 409, endPoint y: 273, distance: 42.7
click at [400, 270] on tbody "ndcvmhsapp22.management.ad Hypervisor VMware ESXi 8.0.3 build-24674464 Dell Inc…" at bounding box center [435, 327] width 579 height 156
click at [409, 270] on td "174GNW3" at bounding box center [414, 281] width 61 height 13
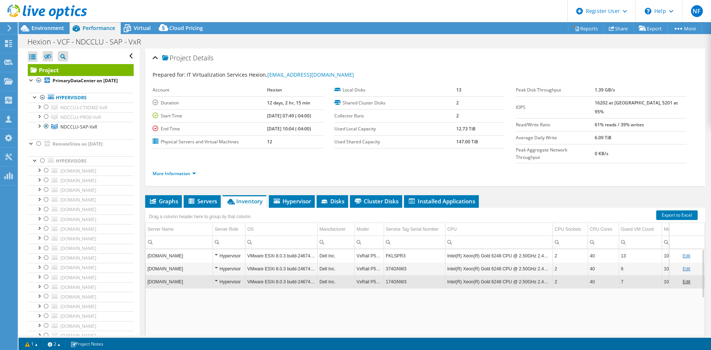
click at [389, 249] on td "FKLSPR3" at bounding box center [414, 255] width 61 height 13
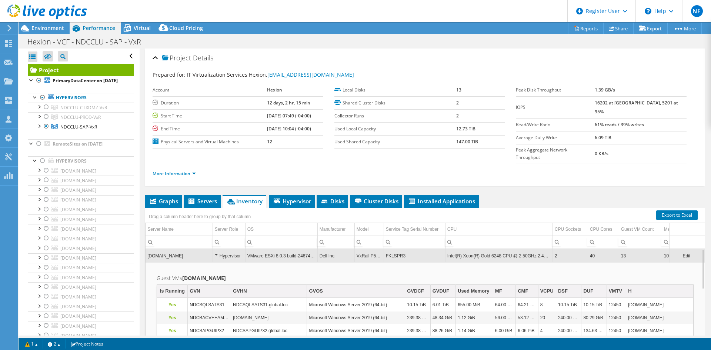
click at [406, 249] on td "FKLSPR3" at bounding box center [414, 255] width 61 height 13
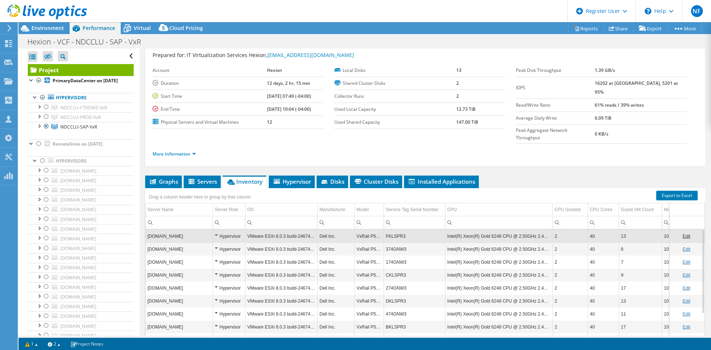
scroll to position [6, 0]
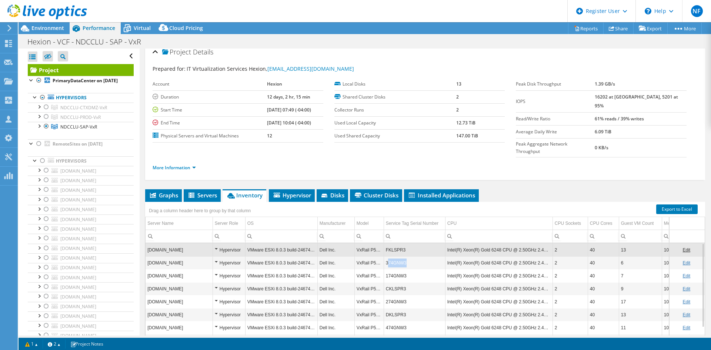
drag, startPoint x: 405, startPoint y: 251, endPoint x: 388, endPoint y: 249, distance: 17.2
click at [388, 256] on td "374GNW3" at bounding box center [414, 262] width 61 height 13
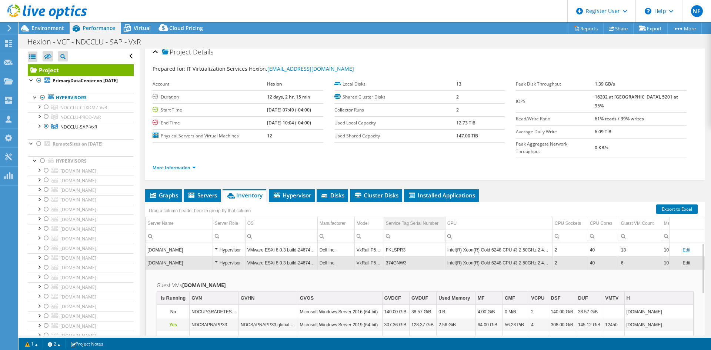
click at [426, 219] on div "Service Tag Serial Number" at bounding box center [412, 223] width 53 height 9
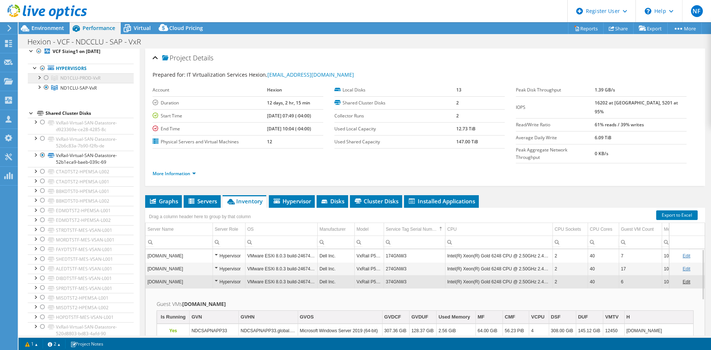
scroll to position [631, 0]
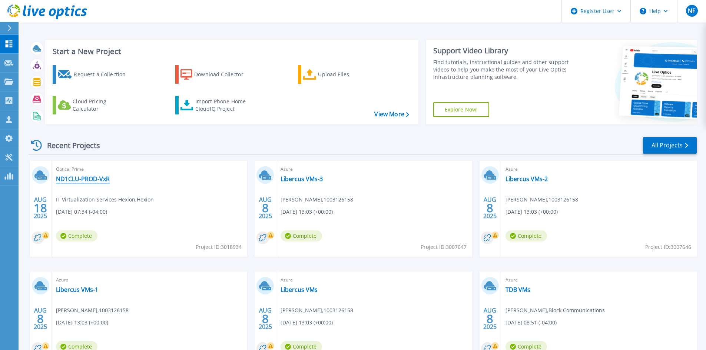
click at [92, 180] on link "ND1CLU-PROD-VxR" at bounding box center [83, 178] width 54 height 7
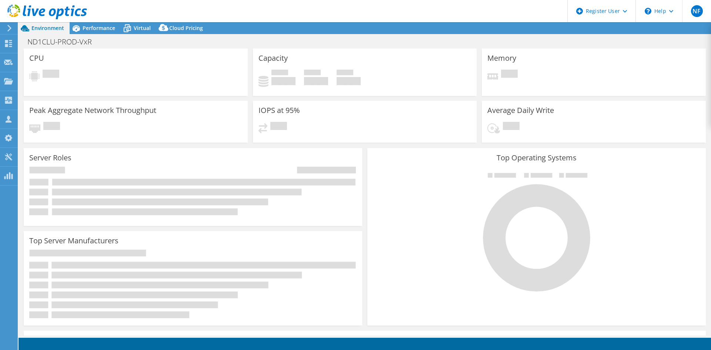
select select "USD"
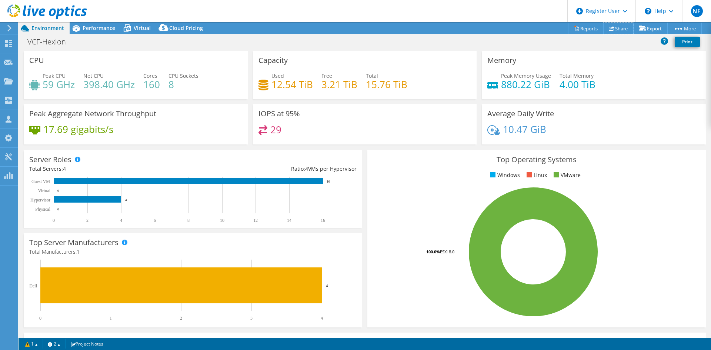
click at [609, 29] on icon at bounding box center [612, 29] width 6 height 6
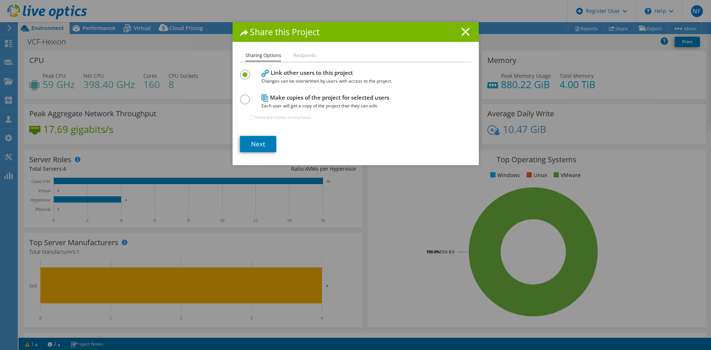
click at [242, 96] on label at bounding box center [246, 95] width 13 height 2
click at [0, 0] on input "radio" at bounding box center [0, 0] width 0 height 0
click at [265, 143] on link "Next" at bounding box center [258, 144] width 36 height 16
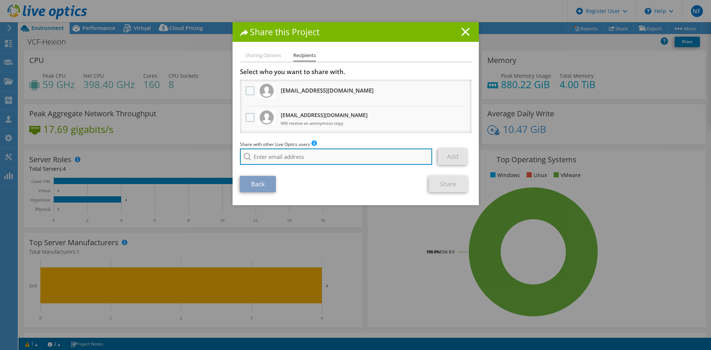
click at [277, 155] on input "search" at bounding box center [336, 157] width 193 height 16
type input "c"
type input "j"
type input "m"
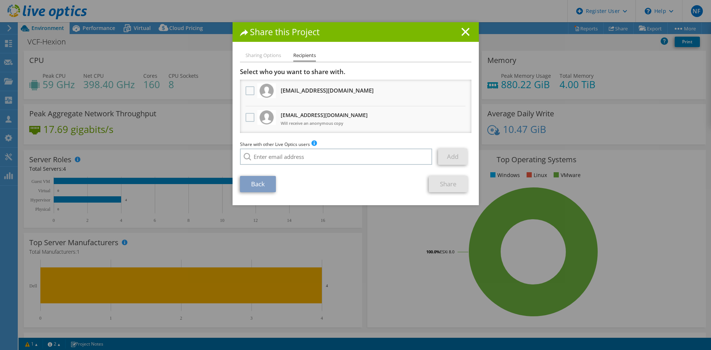
click at [273, 58] on li "Sharing Options" at bounding box center [264, 55] width 36 height 9
click at [261, 55] on li "Sharing Options" at bounding box center [264, 55] width 36 height 9
drag, startPoint x: 257, startPoint y: 63, endPoint x: 315, endPoint y: 55, distance: 58.3
click at [257, 63] on div "Sharing Options Recipients Link other users to this project Changes can be over…" at bounding box center [356, 128] width 246 height 154
click at [468, 32] on h1 "Share this Project" at bounding box center [355, 32] width 231 height 9
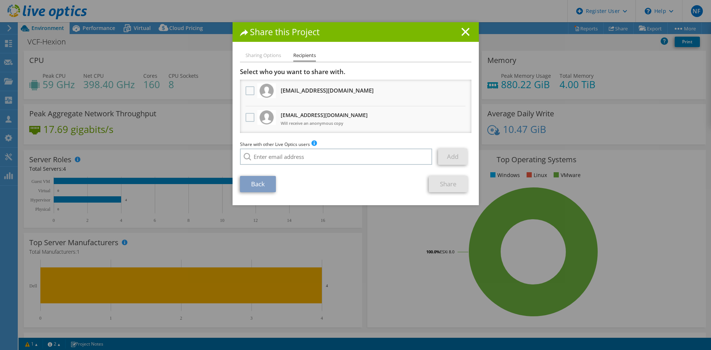
click at [461, 33] on icon at bounding box center [465, 32] width 8 height 8
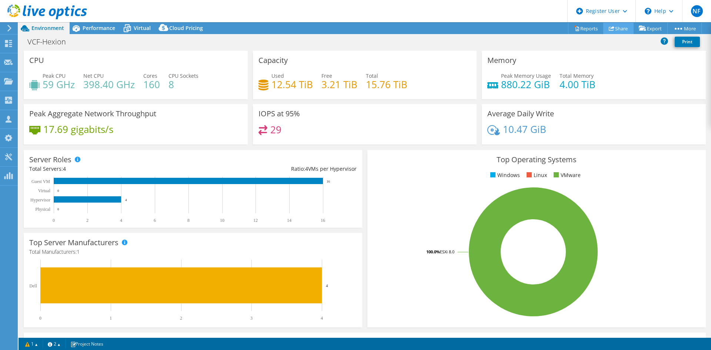
click at [614, 31] on link "Share" at bounding box center [618, 28] width 30 height 11
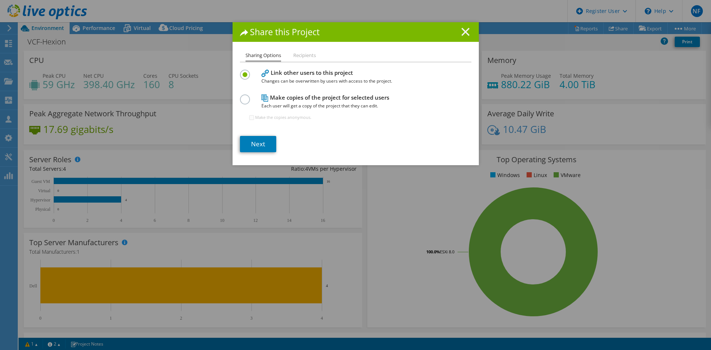
click at [463, 32] on line at bounding box center [465, 31] width 7 height 7
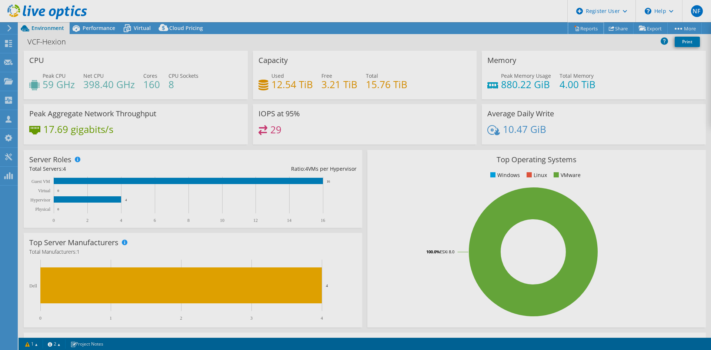
click at [575, 30] on link "Reports" at bounding box center [586, 28] width 36 height 11
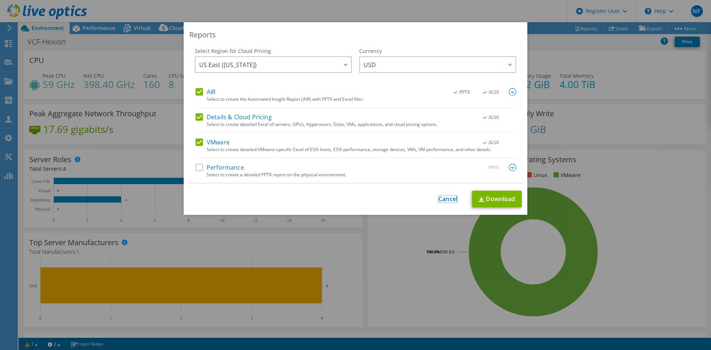
drag, startPoint x: 446, startPoint y: 200, endPoint x: 362, endPoint y: 199, distance: 83.7
click at [446, 200] on link "Cancel" at bounding box center [448, 199] width 19 height 7
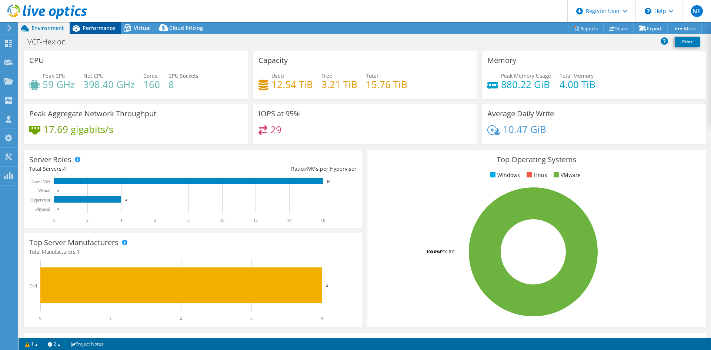
click at [96, 26] on span "Performance" at bounding box center [99, 27] width 33 height 7
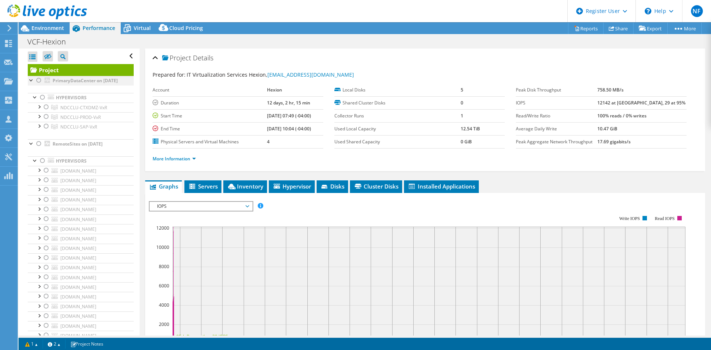
click at [40, 81] on div at bounding box center [38, 80] width 7 height 9
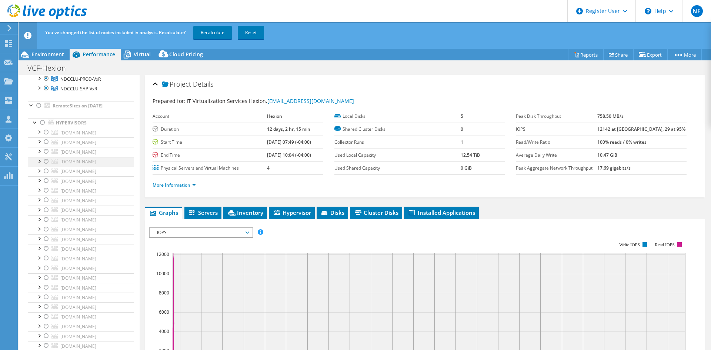
scroll to position [37, 0]
click at [39, 137] on div at bounding box center [38, 133] width 7 height 9
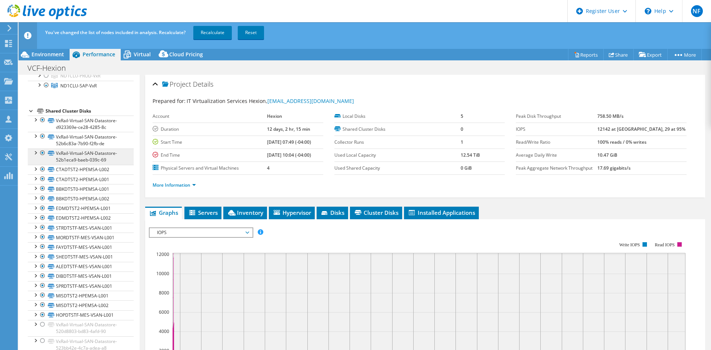
scroll to position [705, 0]
click at [42, 326] on div at bounding box center [42, 324] width 7 height 9
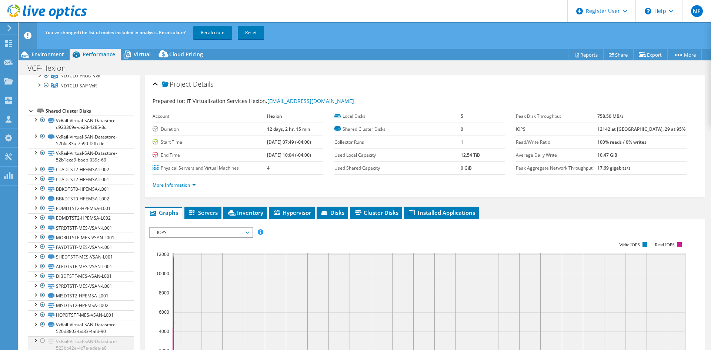
click at [42, 340] on div at bounding box center [42, 340] width 7 height 9
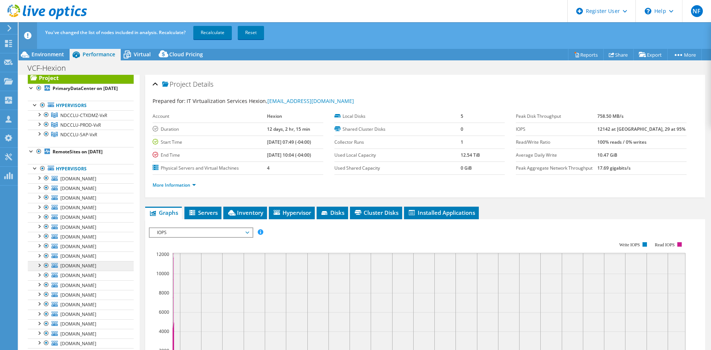
scroll to position [0, 0]
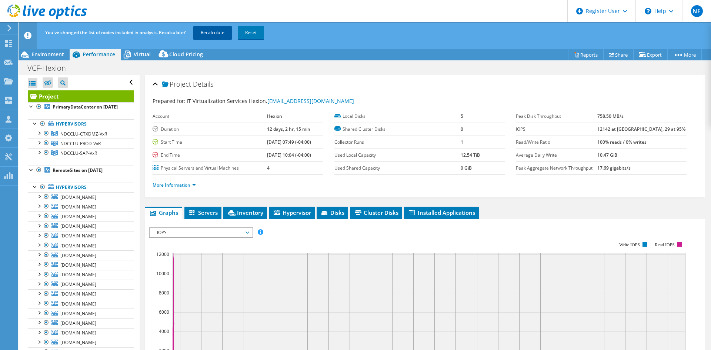
click at [209, 36] on link "Recalculate" at bounding box center [212, 32] width 39 height 13
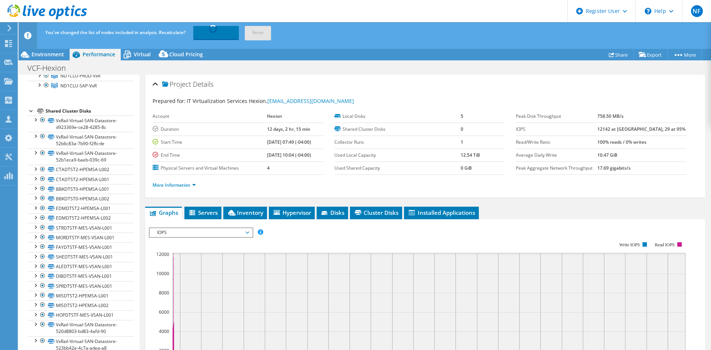
scroll to position [668, 0]
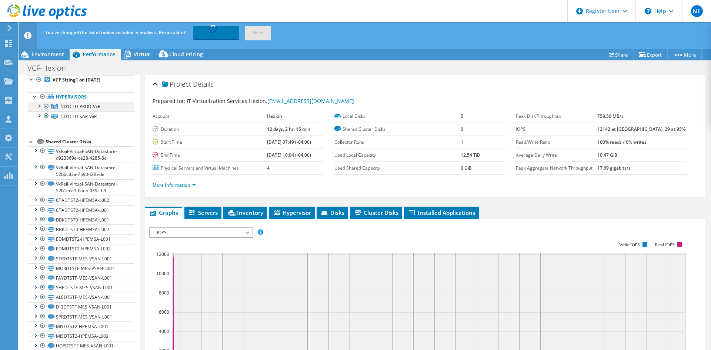
click at [39, 109] on div at bounding box center [38, 105] width 7 height 7
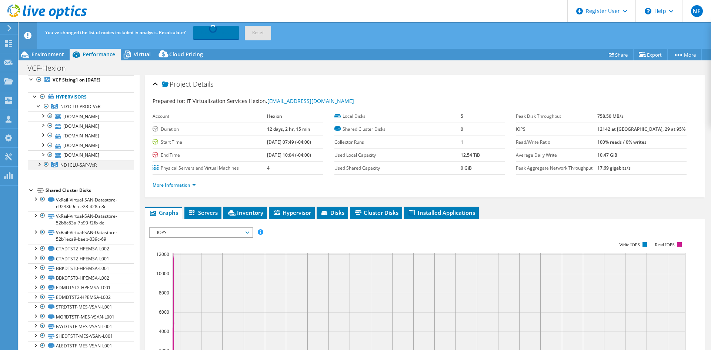
click at [40, 167] on div at bounding box center [38, 163] width 7 height 7
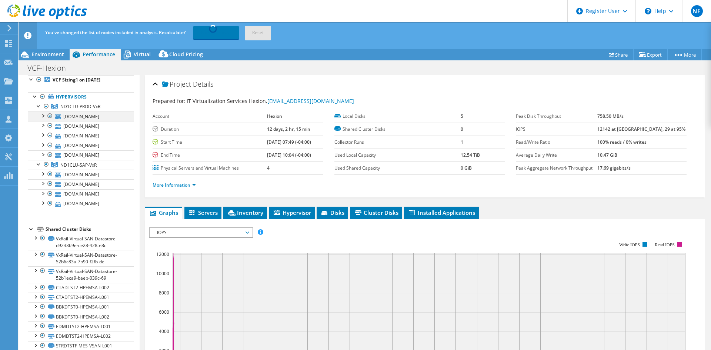
click at [41, 119] on div at bounding box center [42, 114] width 7 height 7
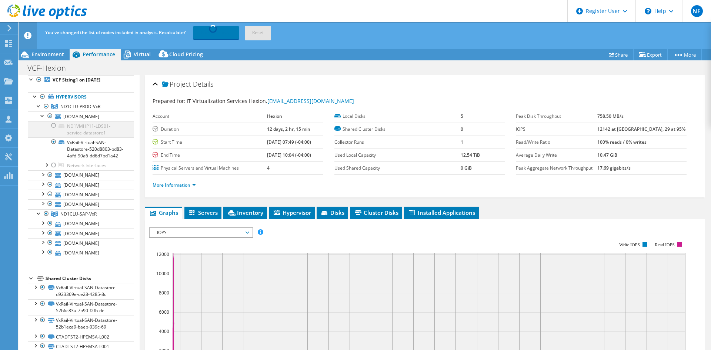
click at [51, 130] on div at bounding box center [53, 125] width 7 height 9
click at [54, 130] on div at bounding box center [53, 125] width 7 height 9
click at [49, 168] on div at bounding box center [46, 164] width 7 height 7
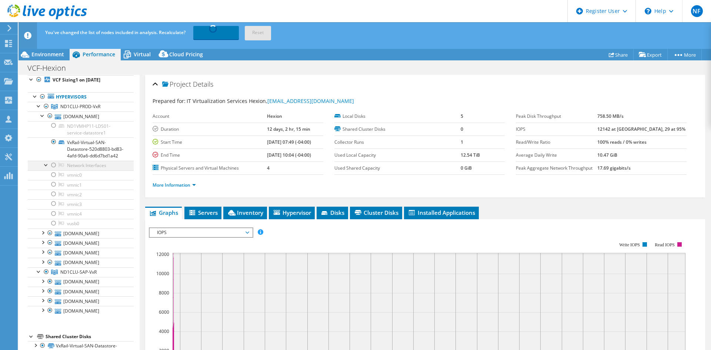
click at [55, 170] on div at bounding box center [53, 165] width 7 height 9
click at [49, 59] on div "Environment" at bounding box center [44, 55] width 51 height 12
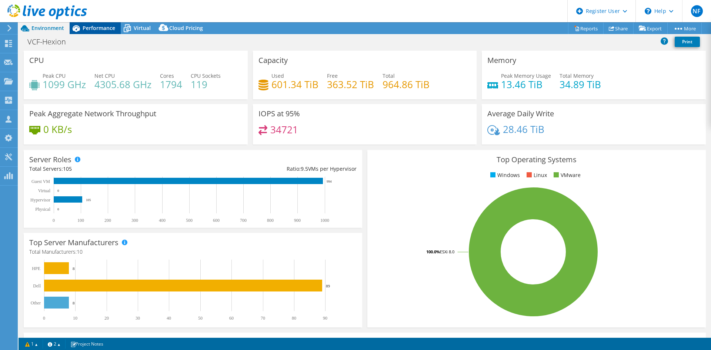
click at [77, 26] on icon at bounding box center [76, 28] width 13 height 13
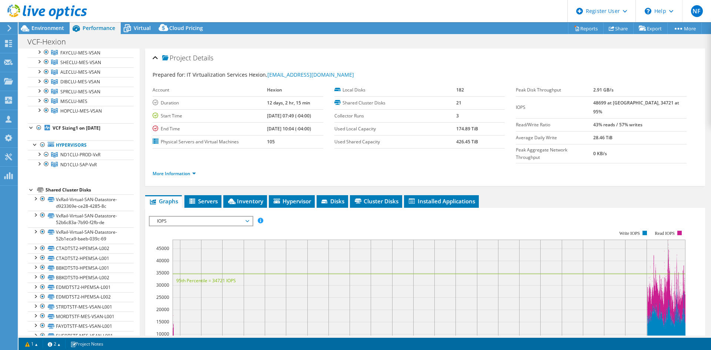
scroll to position [594, 0]
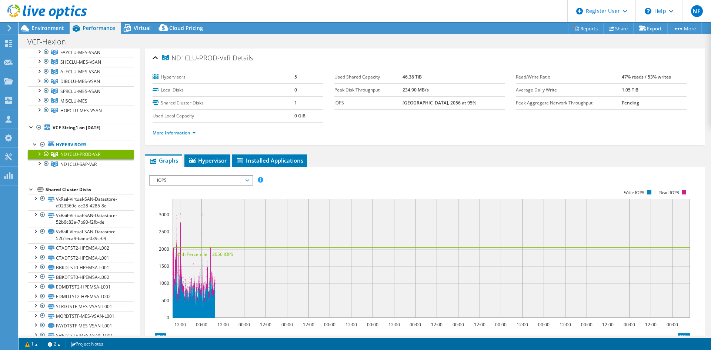
click at [40, 157] on div at bounding box center [38, 153] width 7 height 7
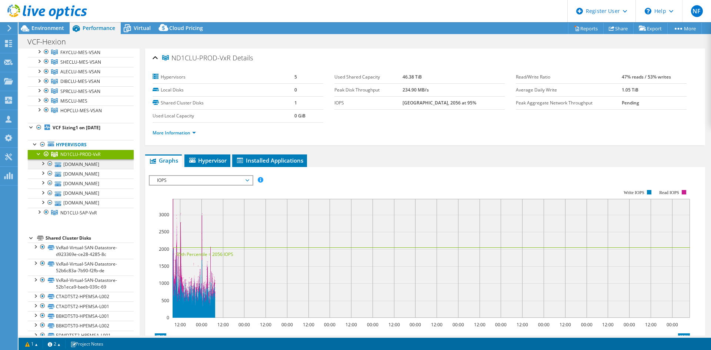
click at [43, 167] on div at bounding box center [42, 162] width 7 height 7
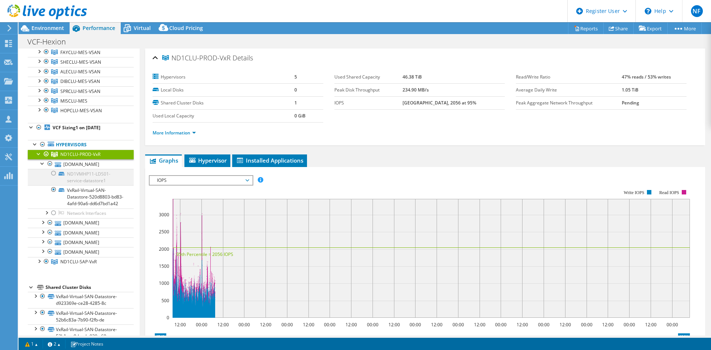
click at [54, 178] on div at bounding box center [53, 173] width 7 height 9
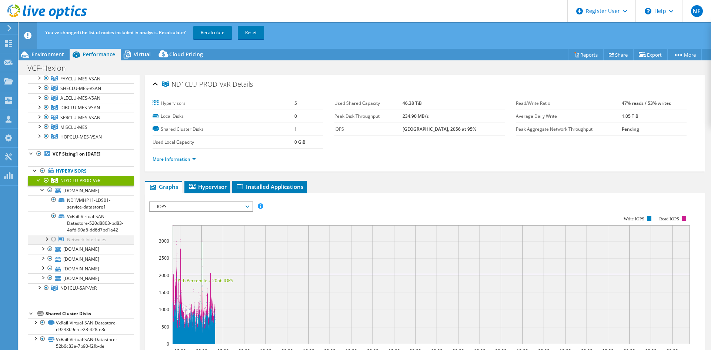
click at [54, 244] on div at bounding box center [53, 239] width 7 height 9
click at [46, 242] on div at bounding box center [46, 238] width 7 height 7
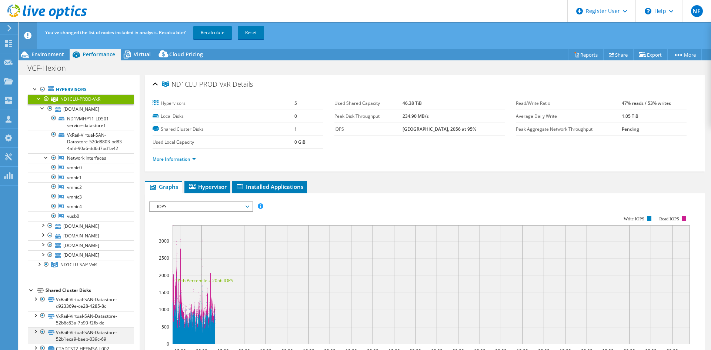
scroll to position [742, 0]
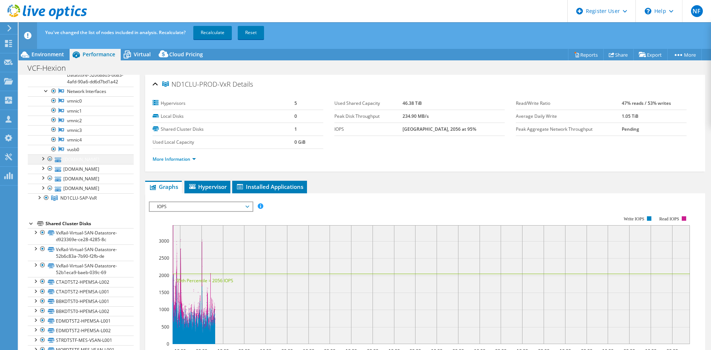
drag, startPoint x: 54, startPoint y: 174, endPoint x: 48, endPoint y: 174, distance: 5.6
click at [53, 164] on li "[DOMAIN_NAME] ND1VMHP12-LDS01-service-datastore1 VxRail-Virtual-SAN-Datastore-5…" at bounding box center [81, 159] width 106 height 10
click at [45, 162] on div at bounding box center [42, 157] width 7 height 7
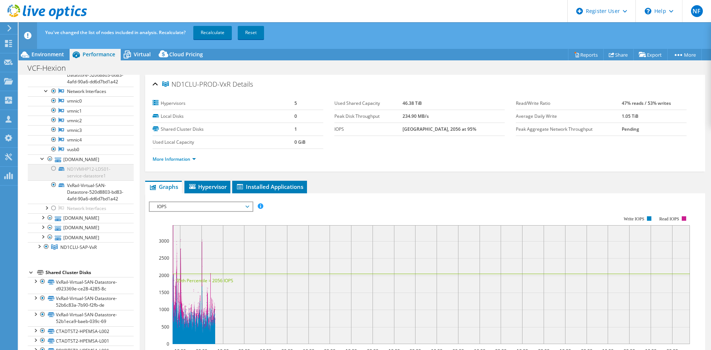
click at [56, 173] on div at bounding box center [53, 168] width 7 height 9
click at [47, 211] on div at bounding box center [46, 207] width 7 height 7
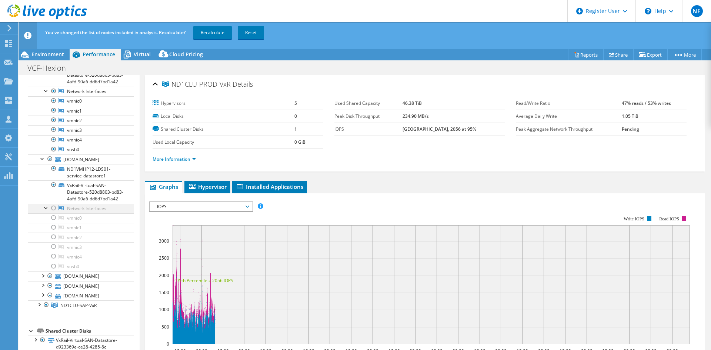
click at [53, 213] on div at bounding box center [53, 208] width 7 height 9
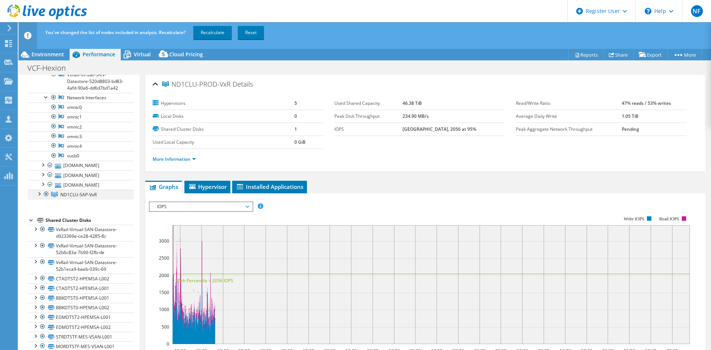
scroll to position [853, 0]
click at [42, 168] on div at bounding box center [42, 163] width 7 height 7
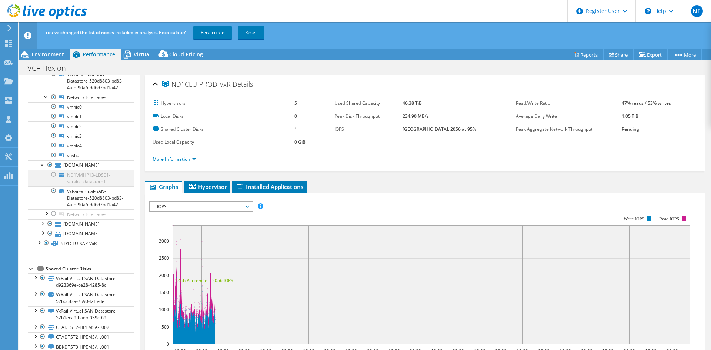
click at [53, 179] on div at bounding box center [53, 174] width 7 height 9
click at [53, 218] on div at bounding box center [53, 213] width 7 height 9
click at [46, 217] on div at bounding box center [46, 212] width 7 height 7
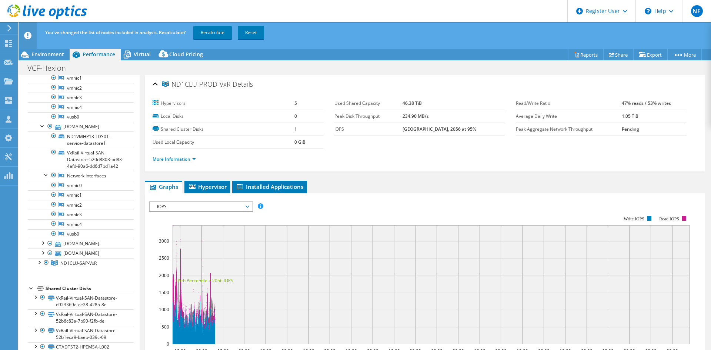
scroll to position [927, 0]
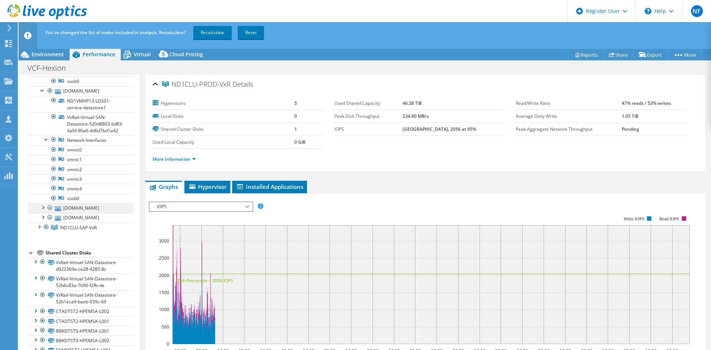
click at [50, 212] on div at bounding box center [49, 207] width 7 height 9
click at [45, 211] on div at bounding box center [42, 206] width 7 height 7
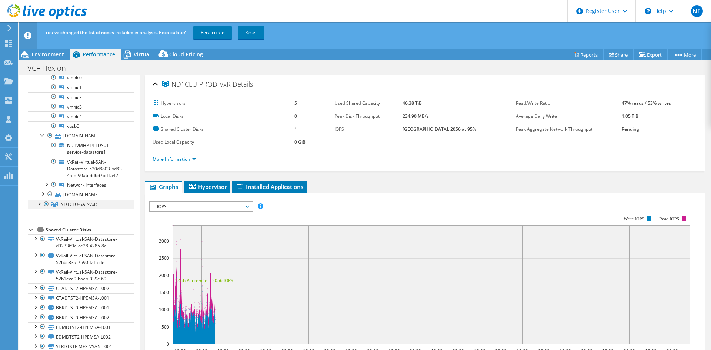
scroll to position [1001, 0]
click at [47, 186] on div at bounding box center [46, 181] width 7 height 7
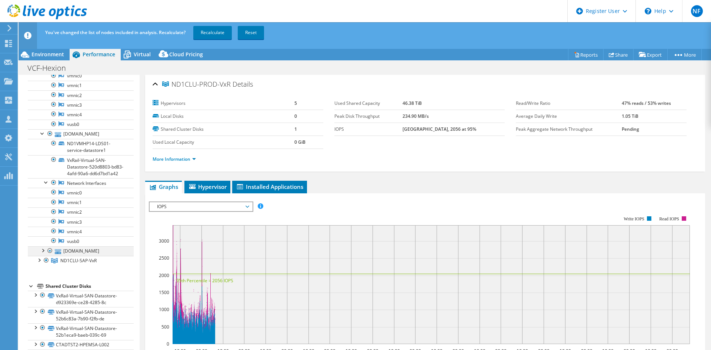
click at [44, 254] on div at bounding box center [42, 249] width 7 height 7
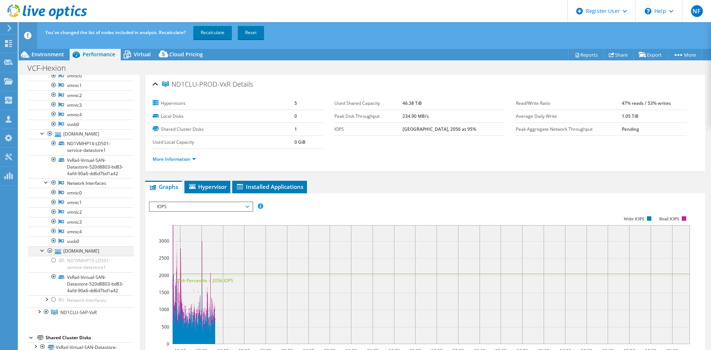
scroll to position [1038, 0]
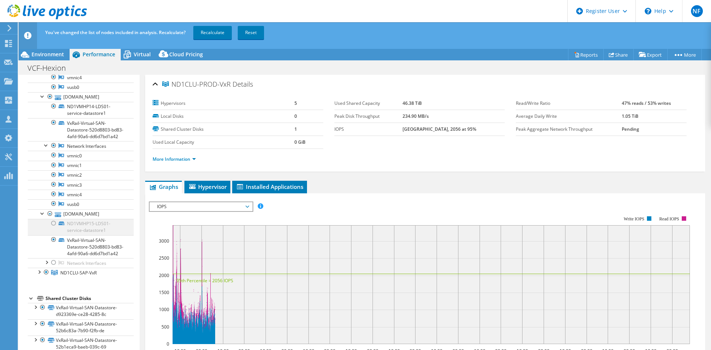
click at [54, 228] on div at bounding box center [53, 223] width 7 height 9
click at [54, 267] on div at bounding box center [53, 262] width 7 height 9
click at [209, 34] on link "Recalculate" at bounding box center [212, 32] width 39 height 13
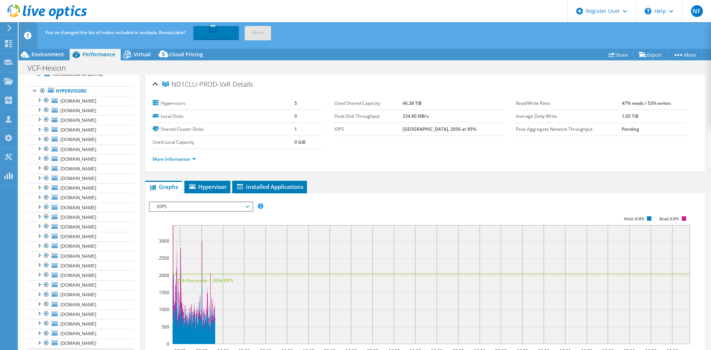
scroll to position [0, 0]
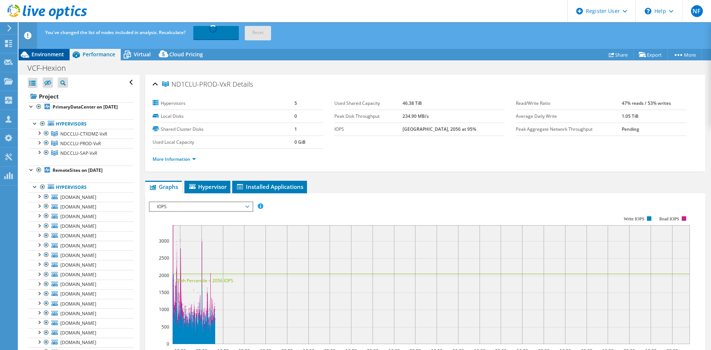
click at [56, 56] on span "Environment" at bounding box center [47, 54] width 33 height 7
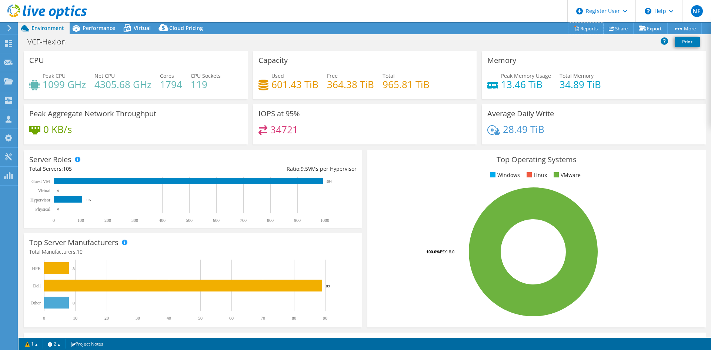
drag, startPoint x: 585, startPoint y: 30, endPoint x: 566, endPoint y: 36, distance: 20.2
click at [585, 30] on link "Reports" at bounding box center [586, 28] width 36 height 11
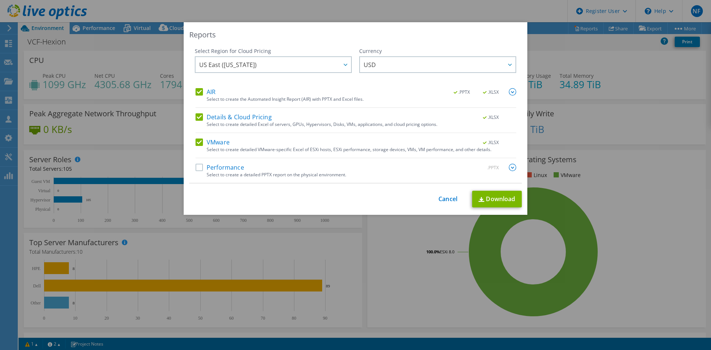
click at [199, 169] on label "Performance" at bounding box center [220, 167] width 49 height 7
click at [0, 0] on input "Performance" at bounding box center [0, 0] width 0 height 0
click at [196, 114] on label "Details & Cloud Pricing" at bounding box center [234, 116] width 76 height 7
click at [0, 0] on input "Details & Cloud Pricing" at bounding box center [0, 0] width 0 height 0
click at [496, 197] on link "Download" at bounding box center [497, 199] width 50 height 17
